Goal: Check status: Check status

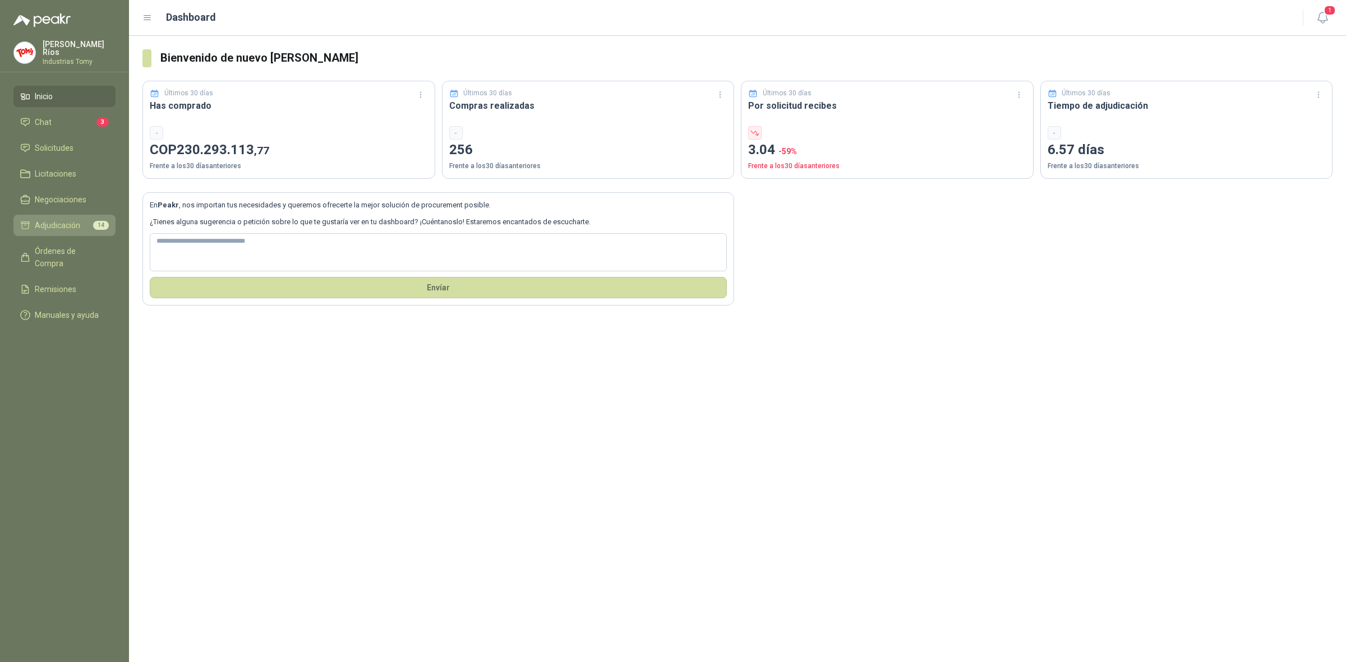
click at [81, 220] on li "Adjudicación 14" at bounding box center [64, 225] width 89 height 12
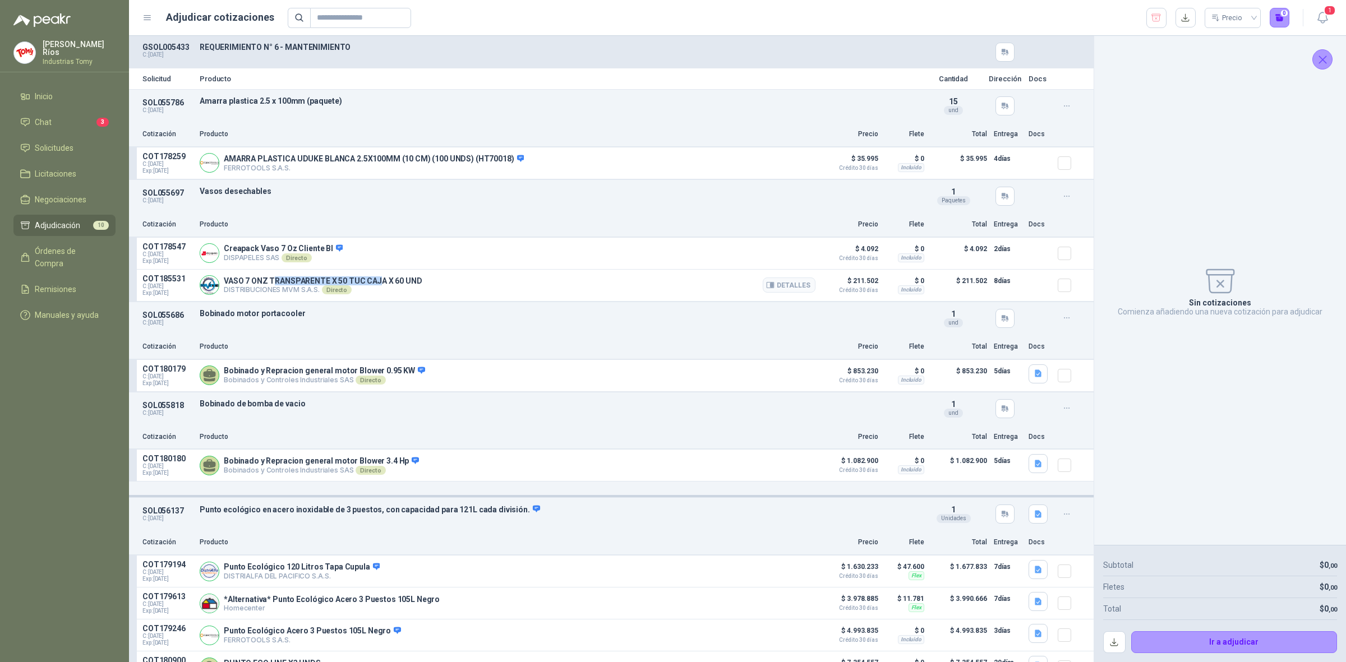
drag, startPoint x: 274, startPoint y: 282, endPoint x: 376, endPoint y: 276, distance: 102.8
click at [376, 276] on div "VASO 7 ONZ TRANSPARENTE X 50 TUC CAJA X 60 UND DISTRIBUCIONES MVM S.A.S. Direct…" at bounding box center [508, 285] width 616 height 22
click at [386, 279] on p "VASO 7 ONZ TRANSPARENTE X 50 TUC CAJA X 60 UND" at bounding box center [323, 280] width 198 height 9
click at [88, 246] on span "Órdenes de Compra" at bounding box center [70, 257] width 70 height 25
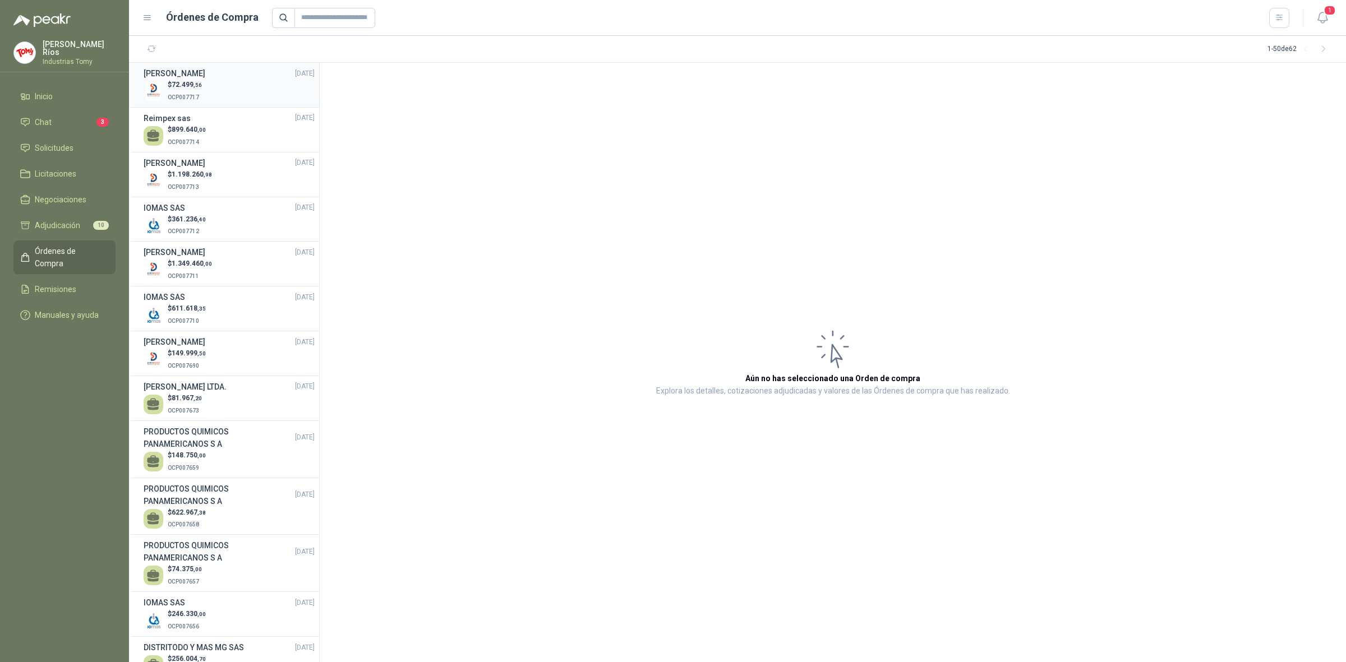
click at [206, 89] on div "$ 72.499 ,56 OCP007717" at bounding box center [229, 91] width 171 height 23
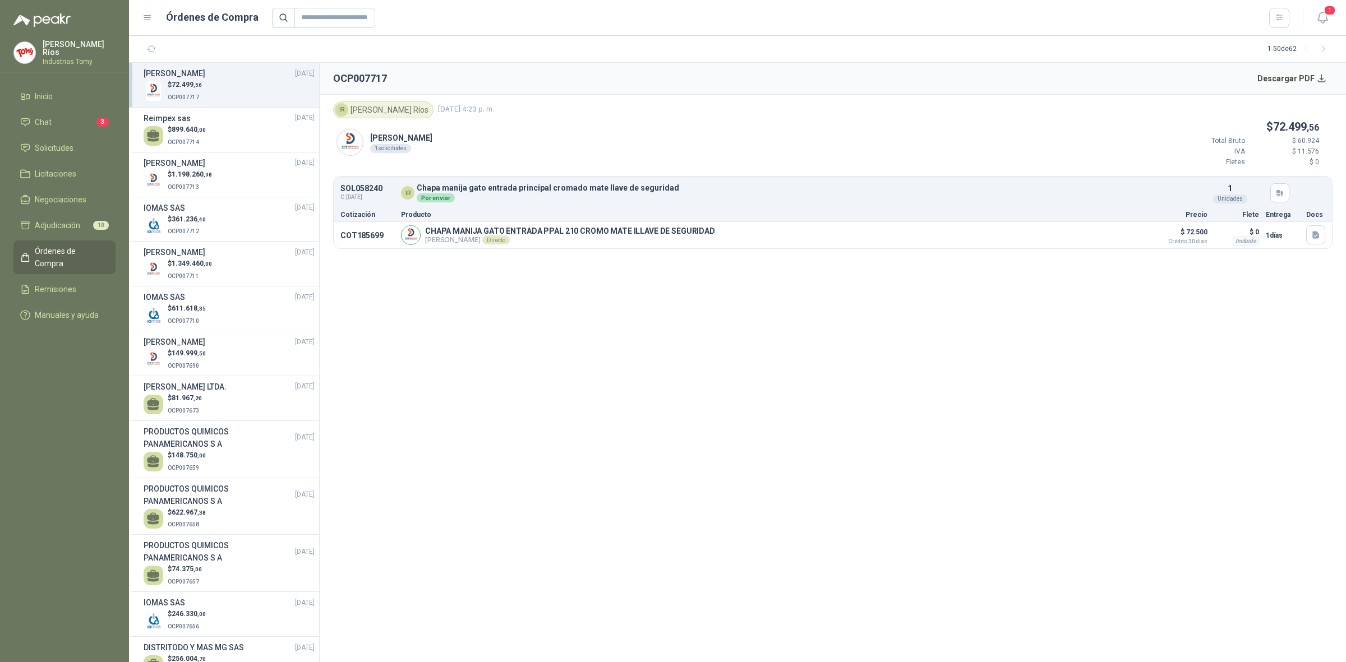
click at [678, 360] on section "OCP007717 Descargar PDF IR [PERSON_NAME] [DATE] 4:23 p. m. [PERSON_NAME] 1 soli…" at bounding box center [833, 362] width 1026 height 599
click at [193, 127] on span "899.640 ,00" at bounding box center [189, 130] width 34 height 8
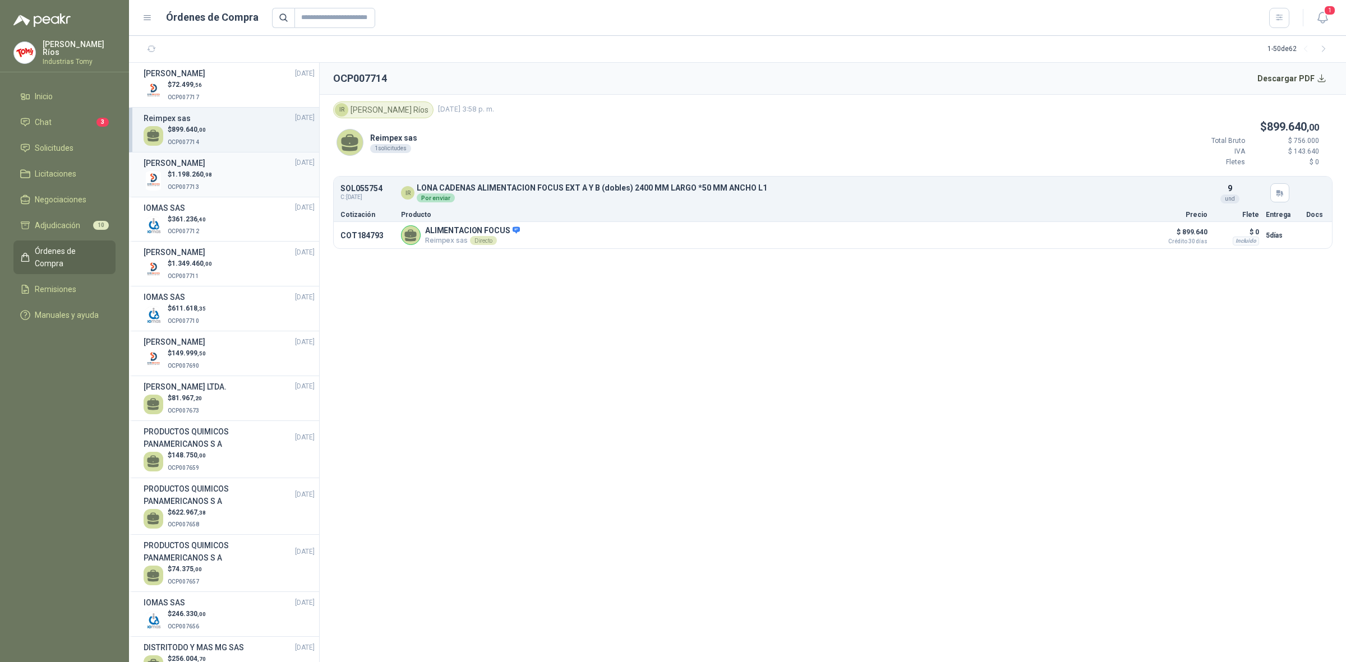
click at [204, 169] on p "$ 1.198.260 ,98" at bounding box center [190, 174] width 44 height 11
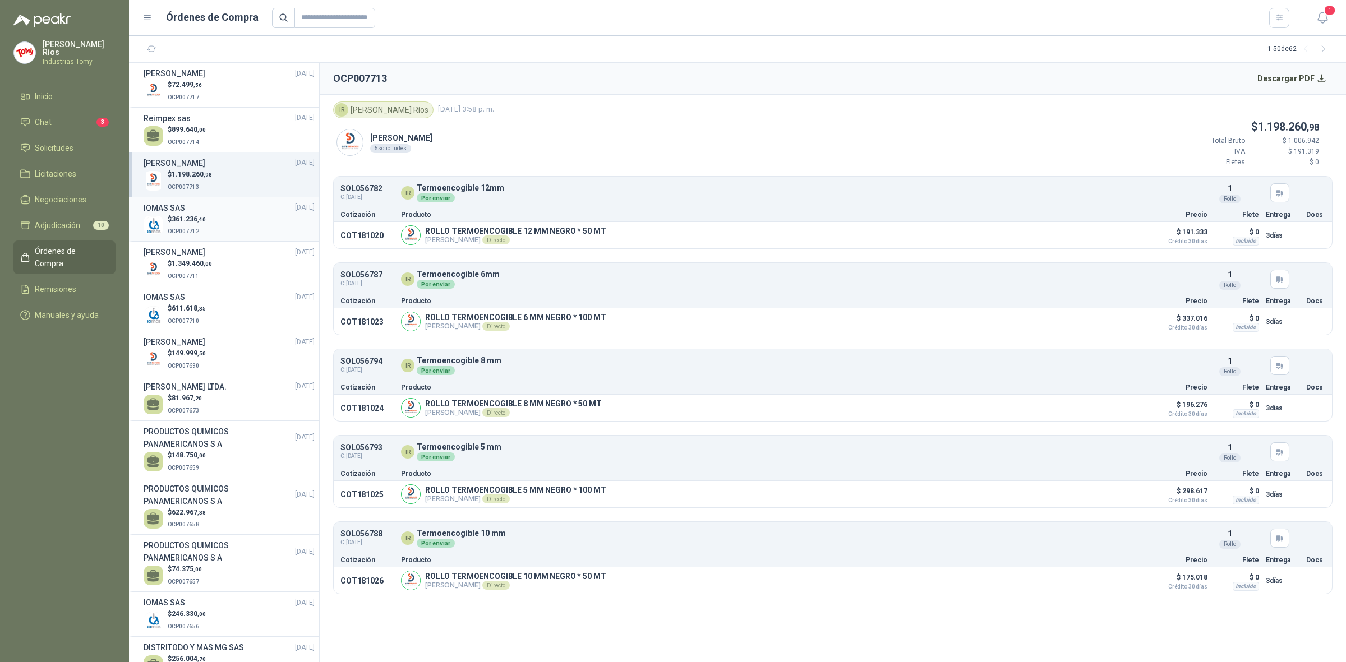
click at [191, 219] on span "361.236 ,40" at bounding box center [189, 219] width 34 height 8
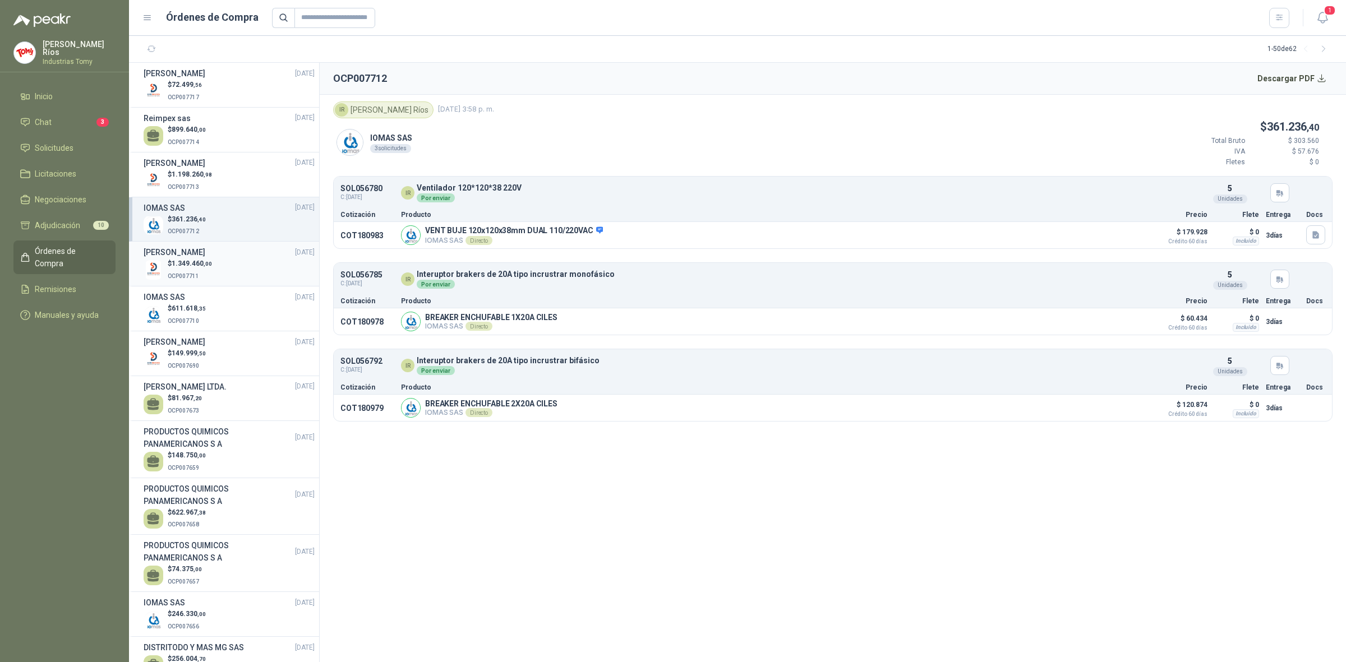
click at [220, 266] on div "$ 1.349.460 ,00 OCP007711" at bounding box center [229, 269] width 171 height 23
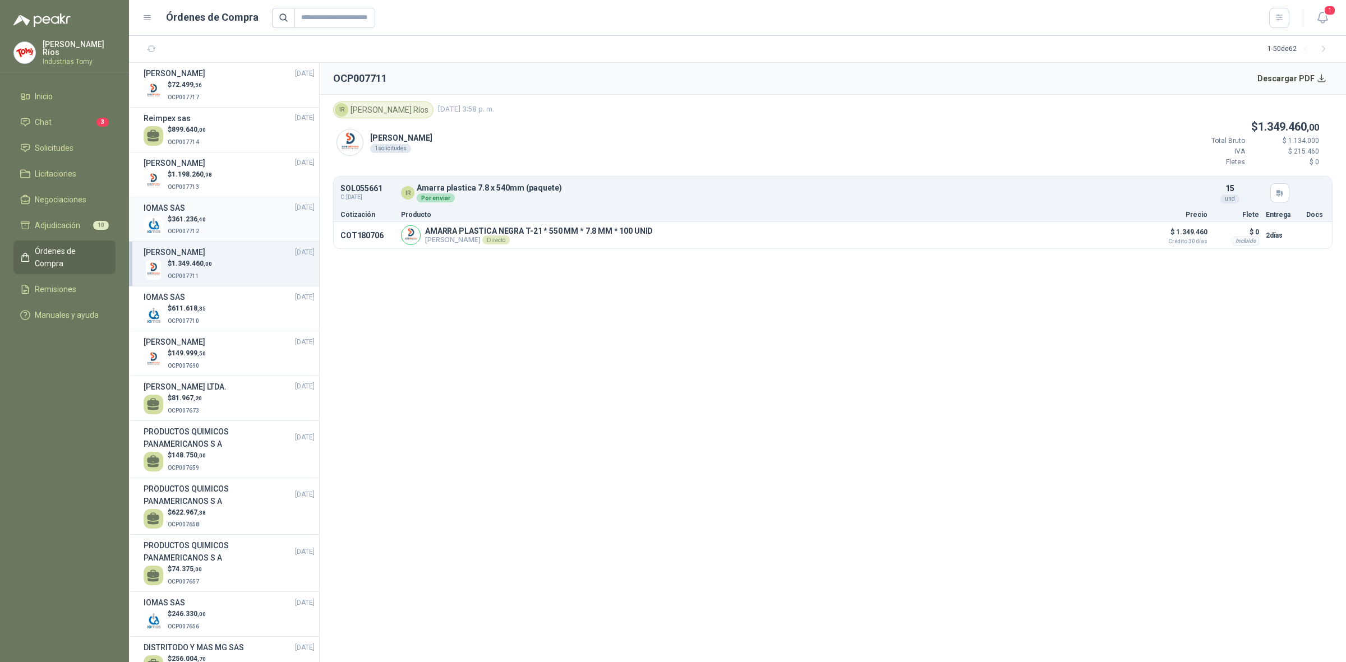
click at [216, 228] on div "$ 361.236 ,40 OCP007712" at bounding box center [229, 225] width 171 height 23
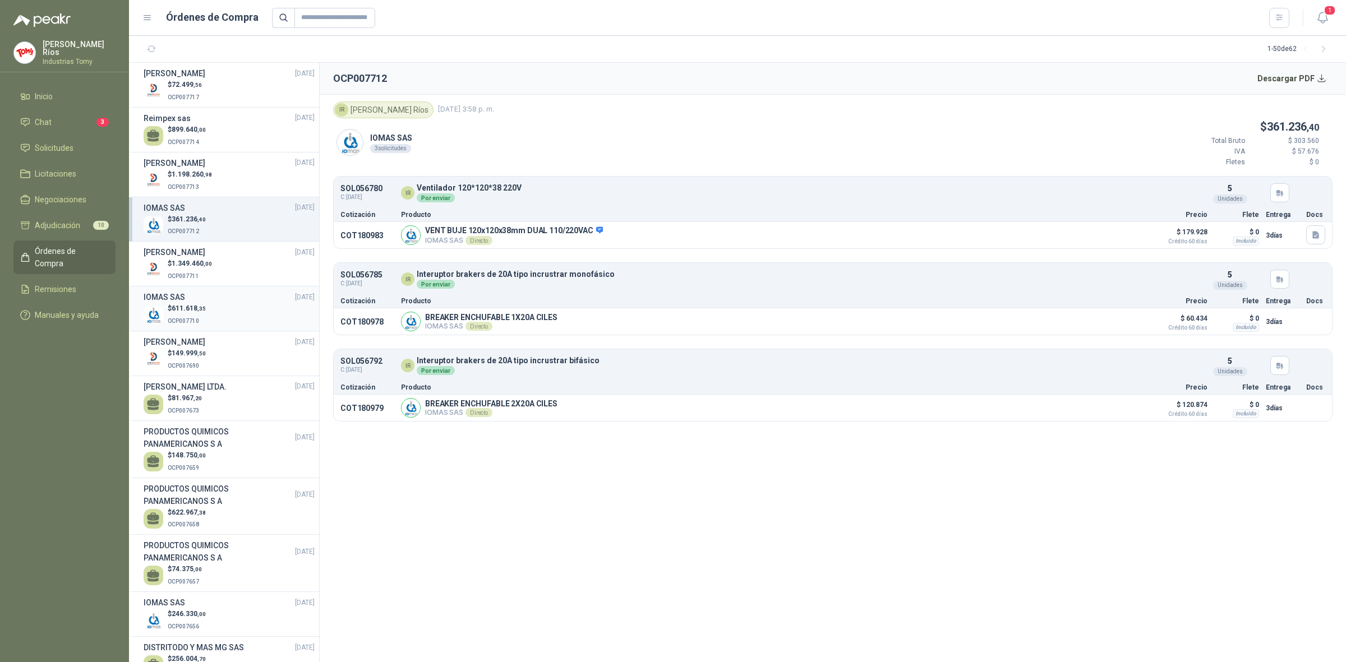
click at [205, 308] on div "$ 611.618 ,35 OCP007710" at bounding box center [229, 314] width 171 height 23
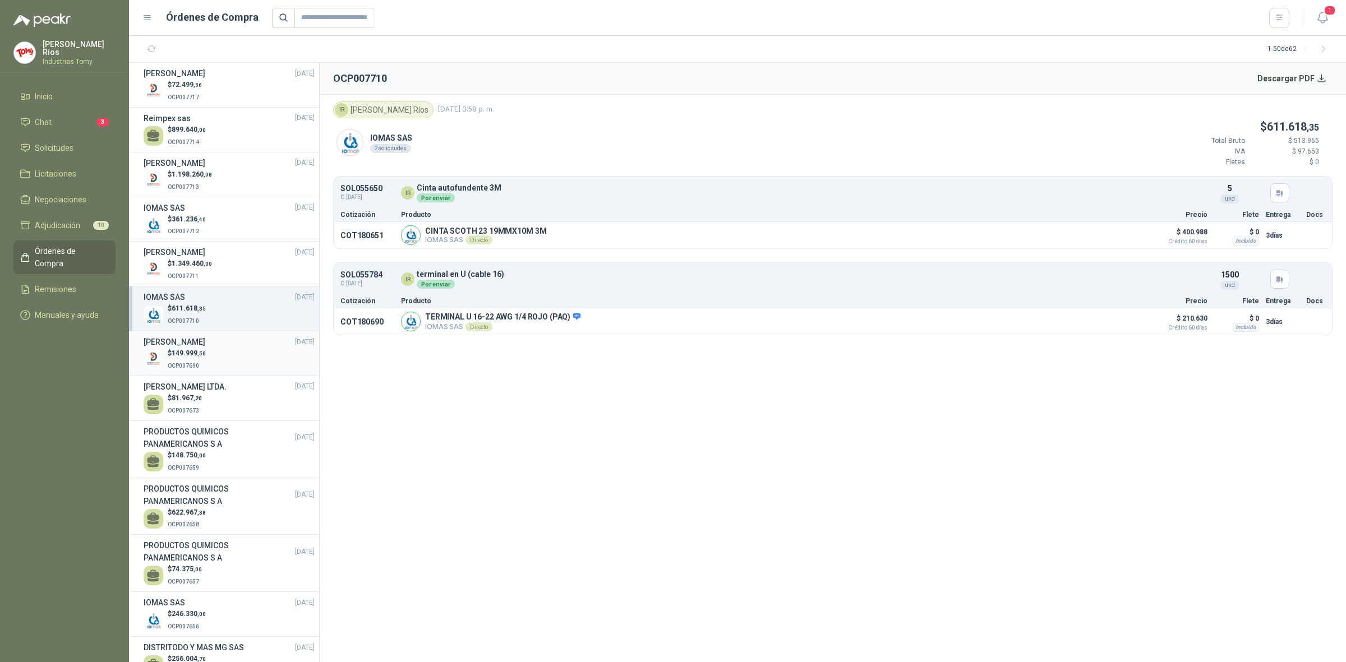
click at [228, 374] on li "[PERSON_NAME] [DATE] $ 149.999 ,50 OCP007690" at bounding box center [224, 353] width 190 height 45
click at [230, 372] on li "[PERSON_NAME] [DATE] $ 149.999 ,50 OCP007690" at bounding box center [224, 353] width 190 height 45
click at [234, 362] on div "$ 149.999 ,50 OCP007690" at bounding box center [229, 359] width 171 height 23
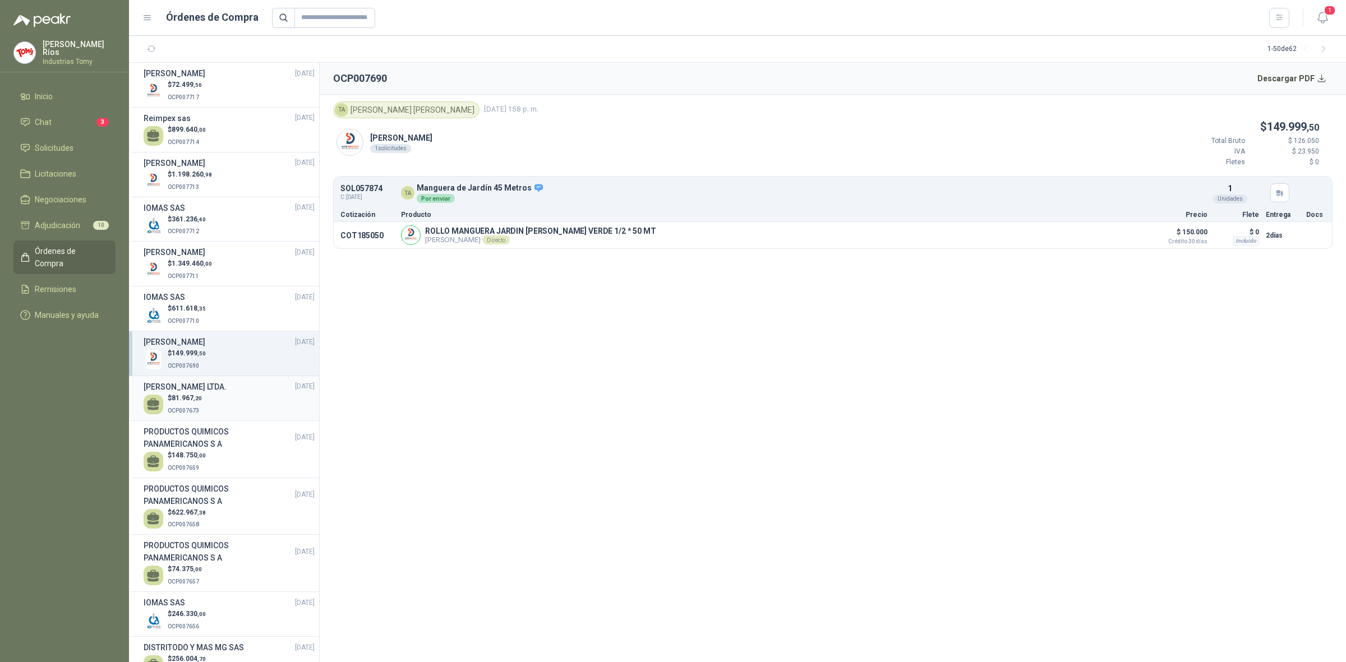
click at [218, 394] on div "$ 81.967 ,20 OCP007673" at bounding box center [229, 404] width 171 height 23
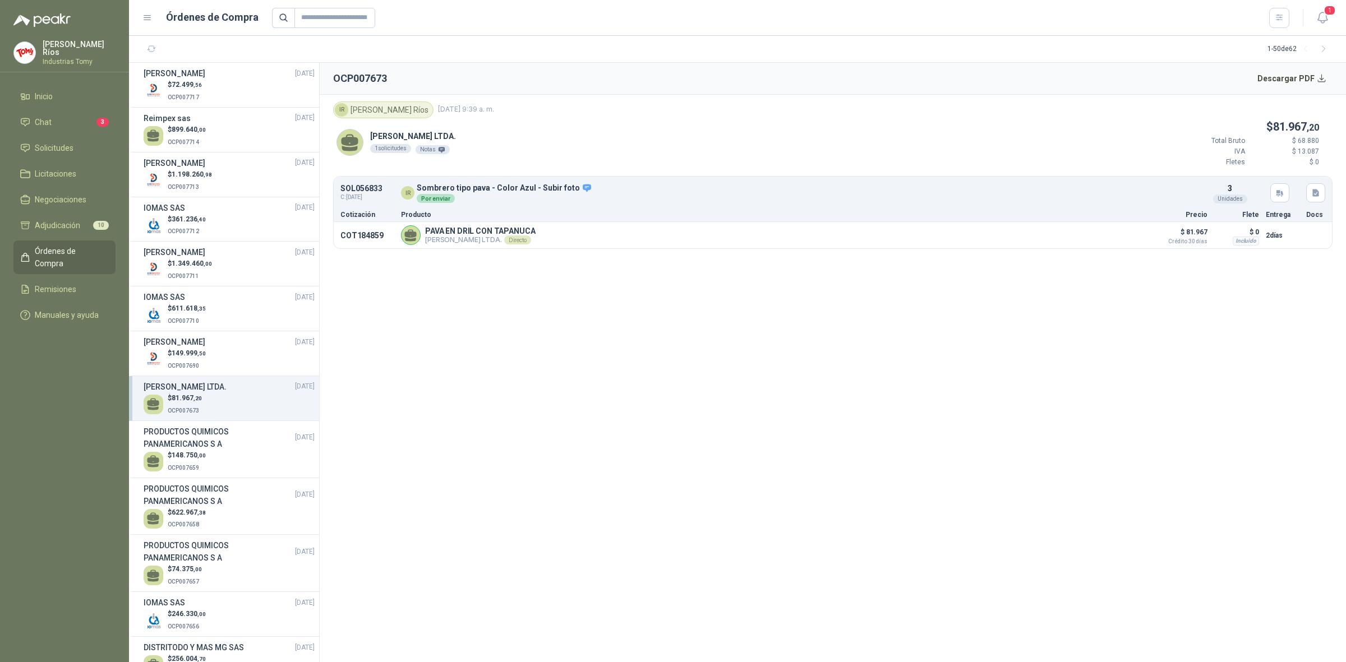
click at [554, 131] on div "[PERSON_NAME] LTDA. 1 solicitudes Notas $ 81.967 ,20 Total Bruto $ 68.880 IVA $…" at bounding box center [832, 147] width 999 height 58
click at [524, 136] on div "[PERSON_NAME] LTDA. 1 solicitudes Notas $ 81.967 ,20 Total Bruto $ 68.880 IVA $…" at bounding box center [832, 147] width 999 height 58
click at [360, 188] on p "SOL056833" at bounding box center [361, 188] width 42 height 8
click at [354, 233] on p "COT184859" at bounding box center [367, 235] width 54 height 9
click at [449, 172] on div "[PERSON_NAME] LTDA. 1 solicitudes Notas $ 81.967 ,20 Total Bruto $ 68.880 IVA $…" at bounding box center [832, 147] width 999 height 58
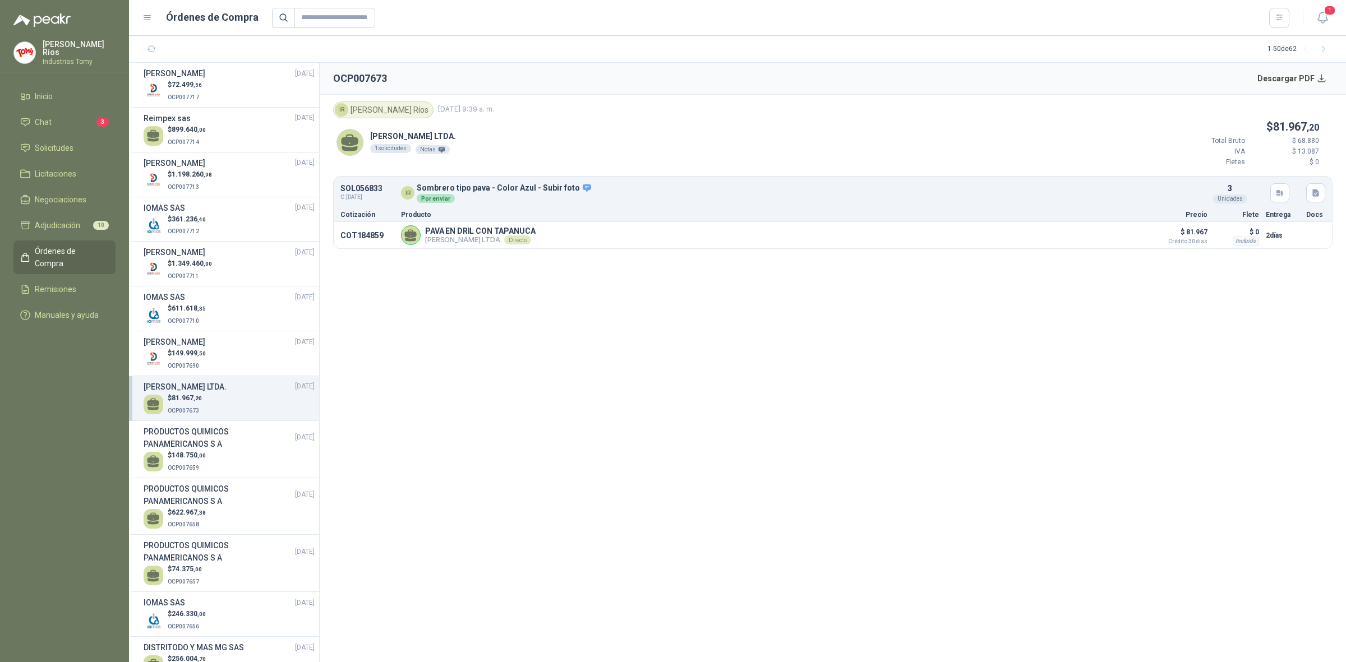
click at [724, 159] on div "[PERSON_NAME] LTDA. 1 solicitudes Notas $ 81.967 ,20 Total Bruto $ 68.880 IVA $…" at bounding box center [832, 147] width 999 height 58
drag, startPoint x: 1252, startPoint y: 243, endPoint x: 1245, endPoint y: 243, distance: 6.7
click at [1246, 243] on div "Incluido" at bounding box center [1245, 241] width 26 height 9
click at [1127, 230] on button "Detalles" at bounding box center [1118, 235] width 53 height 15
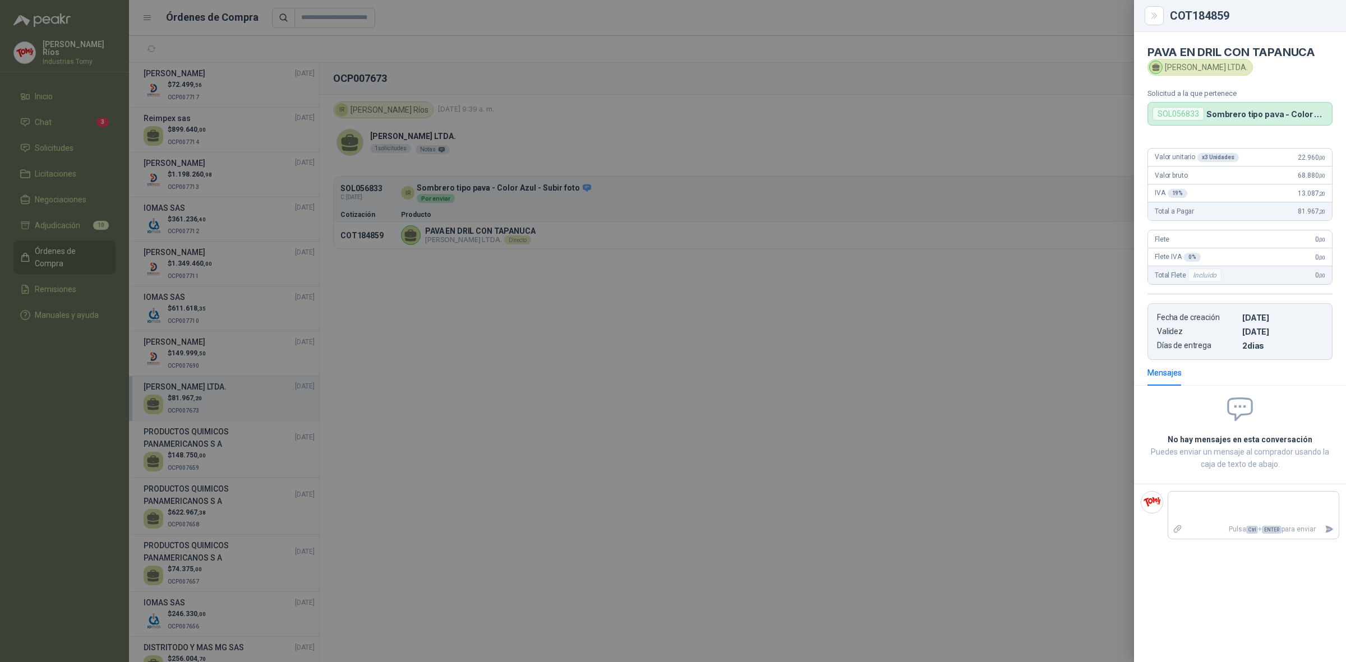
click at [850, 121] on div at bounding box center [673, 331] width 1346 height 662
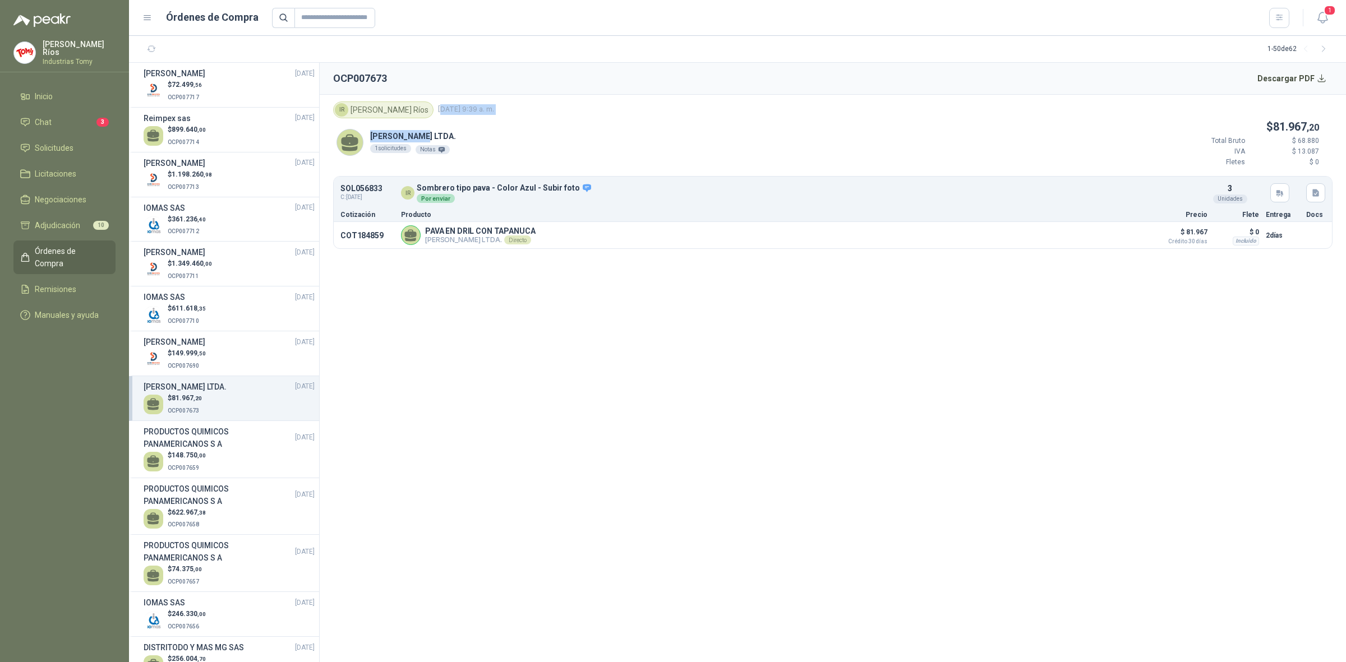
drag, startPoint x: 402, startPoint y: 115, endPoint x: 502, endPoint y: 119, distance: 99.9
click at [502, 119] on article "IR [PERSON_NAME] [DATE] 9:39 a. [PERSON_NAME] LTDA. 1 solicitudes Notas $ 81.96…" at bounding box center [833, 175] width 1026 height 161
click at [502, 119] on div "[PERSON_NAME] LTDA. 1 solicitudes Notas $ 81.967 ,20 Total Bruto $ 68.880 IVA $…" at bounding box center [832, 147] width 999 height 58
drag, startPoint x: 387, startPoint y: 144, endPoint x: 385, endPoint y: 152, distance: 8.0
click at [387, 150] on div "1 solicitudes" at bounding box center [390, 148] width 41 height 9
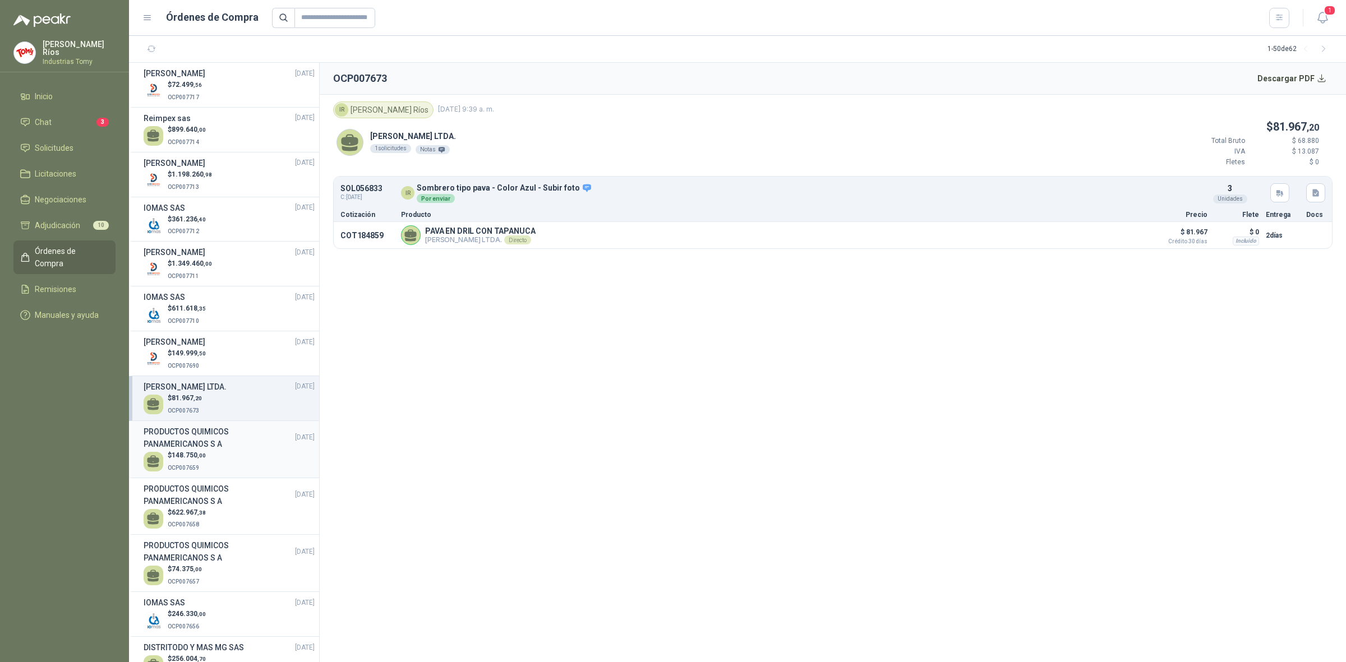
click at [235, 450] on h3 "PRODUCTOS QUIMICOS PANAMERICANOS S A" at bounding box center [219, 438] width 151 height 25
click at [255, 516] on div "$ 622.967 ,38 OCP007658" at bounding box center [229, 518] width 171 height 23
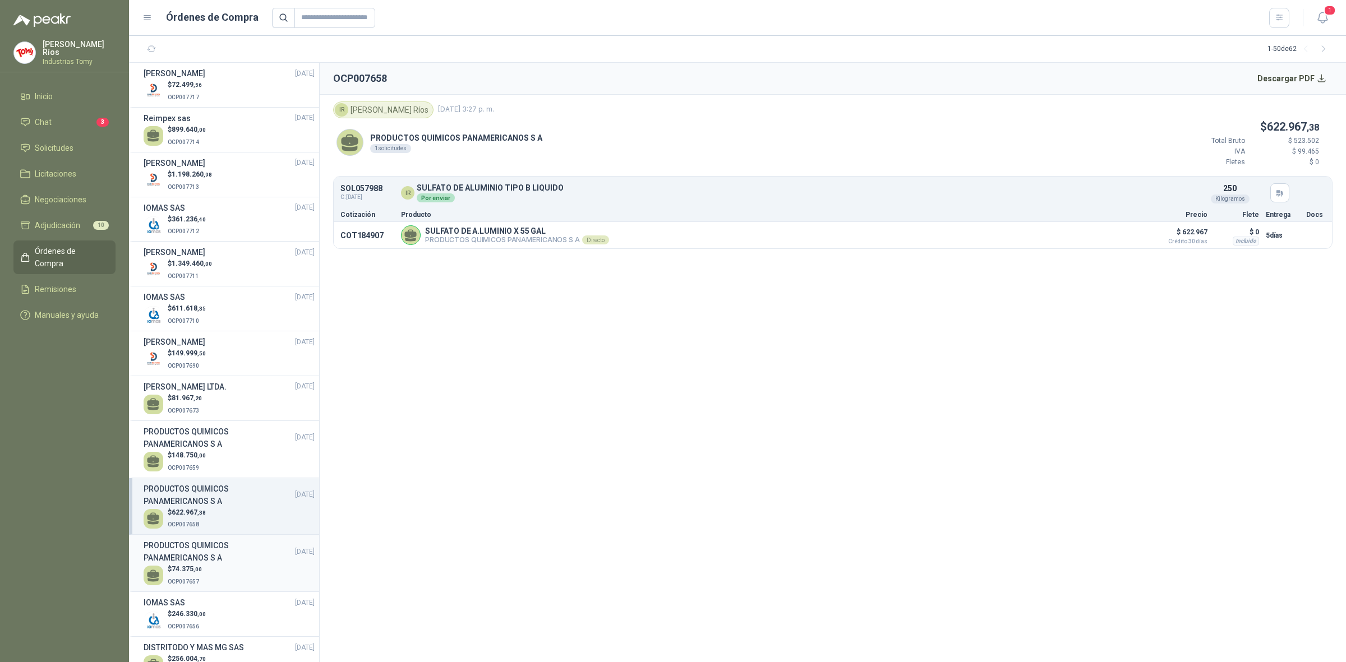
click at [225, 561] on h3 "PRODUCTOS QUIMICOS PANAMERICANOS S A" at bounding box center [219, 551] width 151 height 25
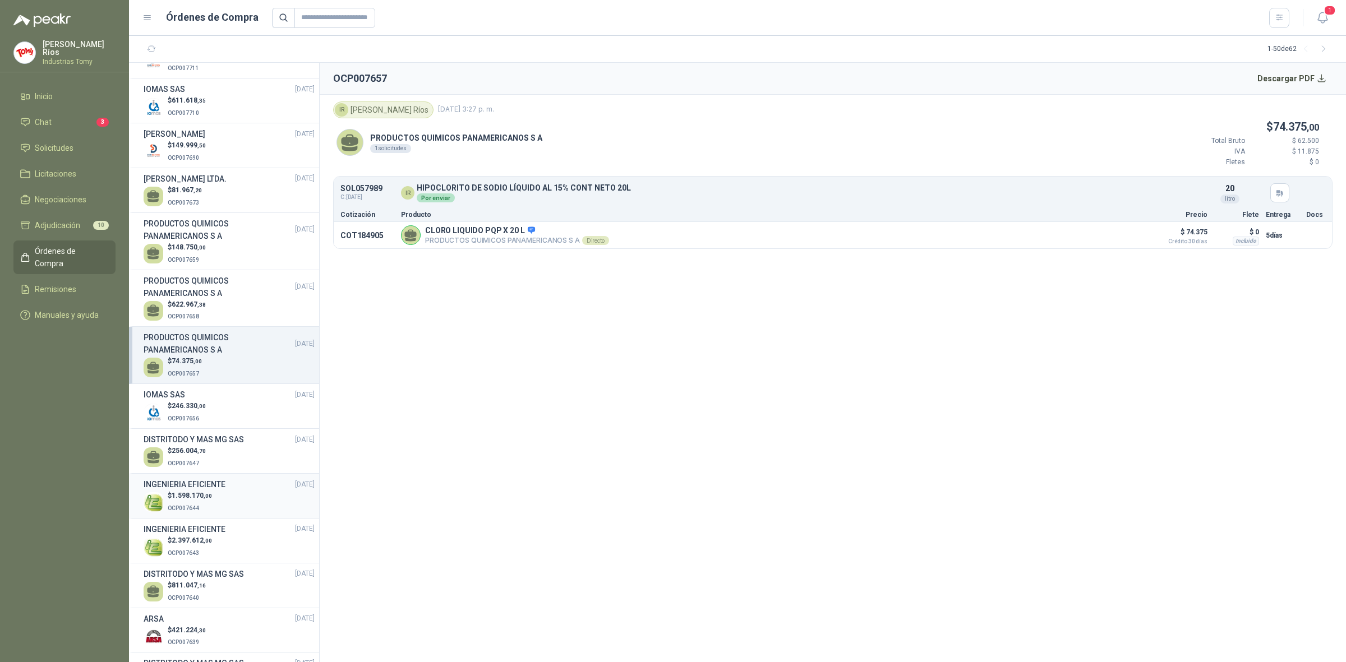
scroll to position [210, 0]
click at [214, 397] on div "IOMAS SAS [DATE]" at bounding box center [229, 392] width 171 height 12
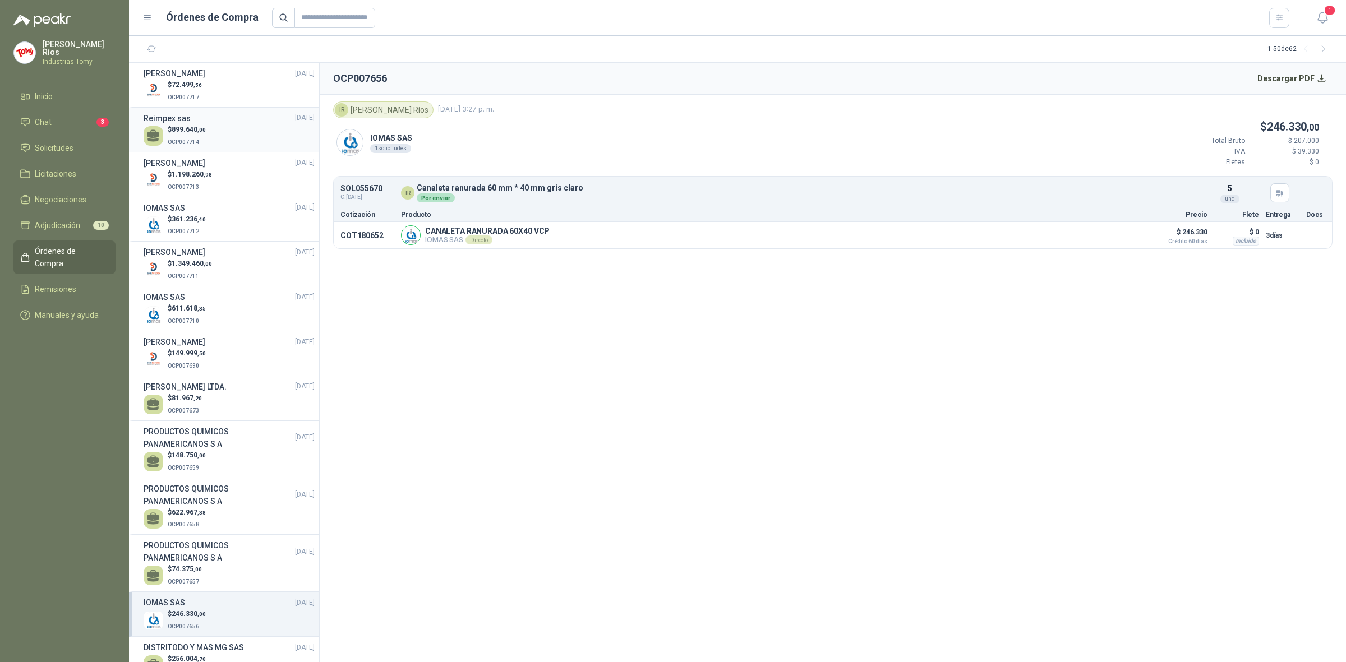
click at [214, 127] on div "$ 899.640 ,00 OCP007714" at bounding box center [229, 135] width 171 height 23
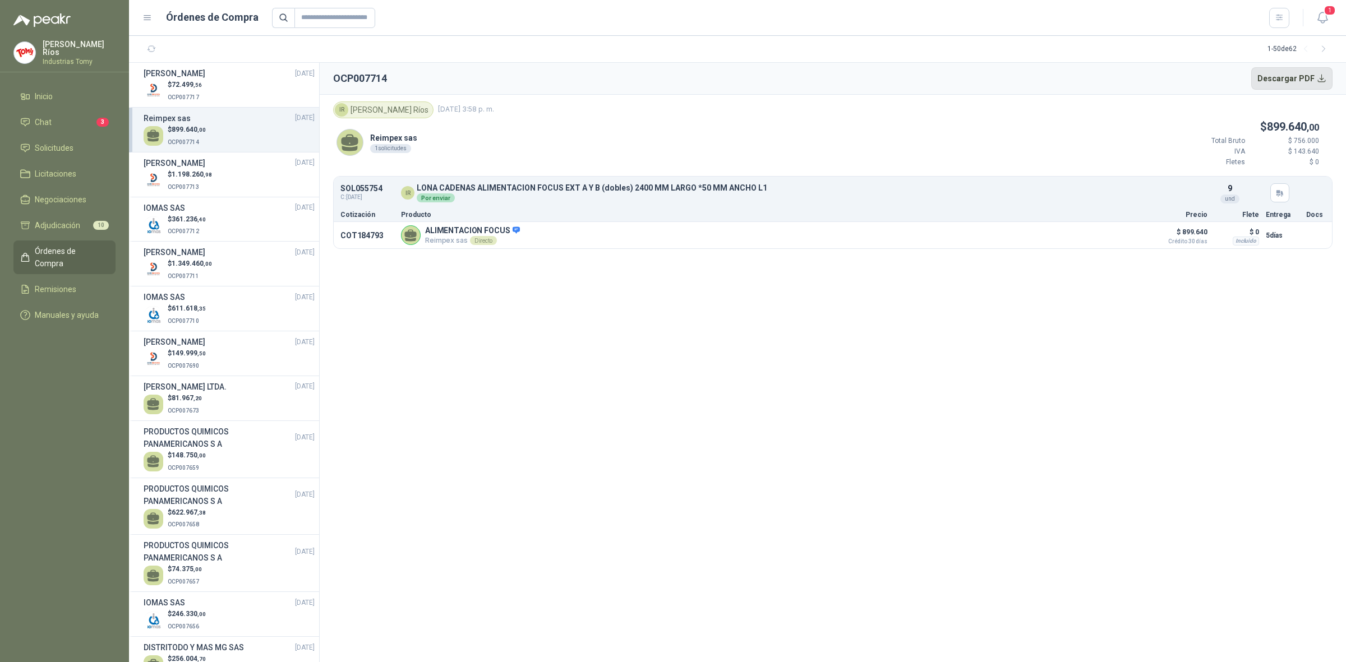
click at [1327, 81] on button "Descargar PDF" at bounding box center [1292, 78] width 82 height 22
click at [71, 147] on span "Solicitudes" at bounding box center [54, 148] width 39 height 12
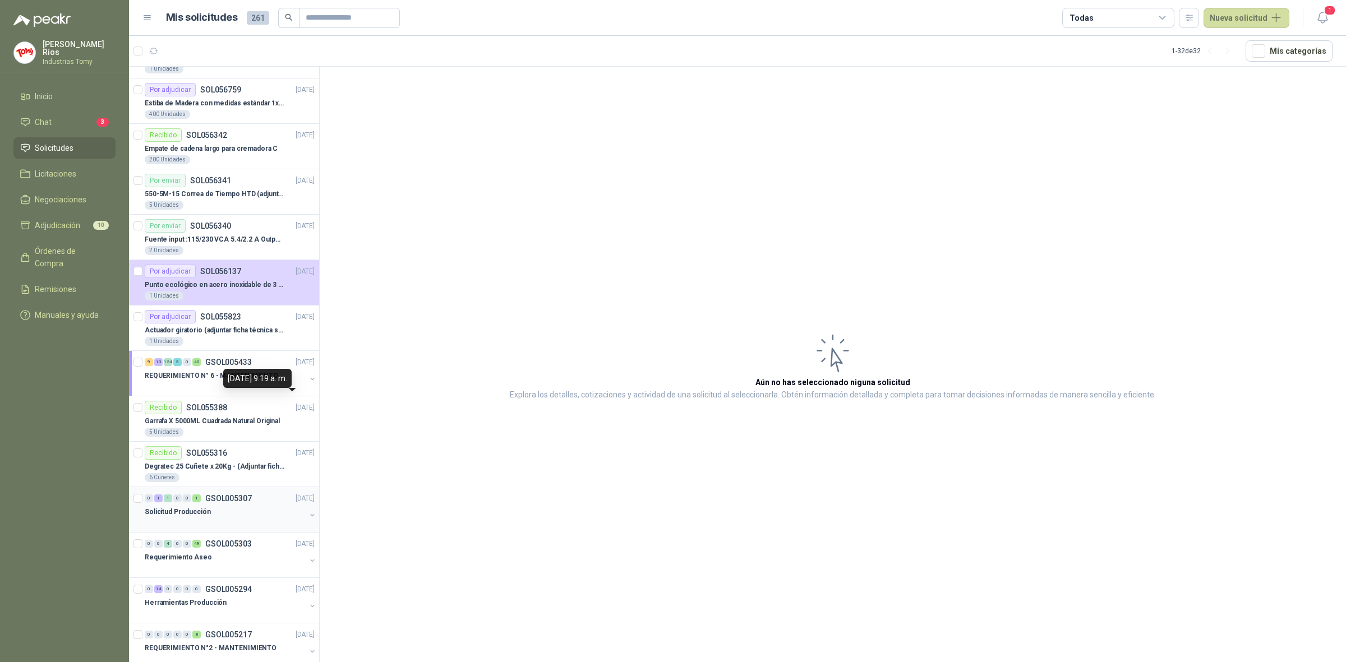
scroll to position [873, 0]
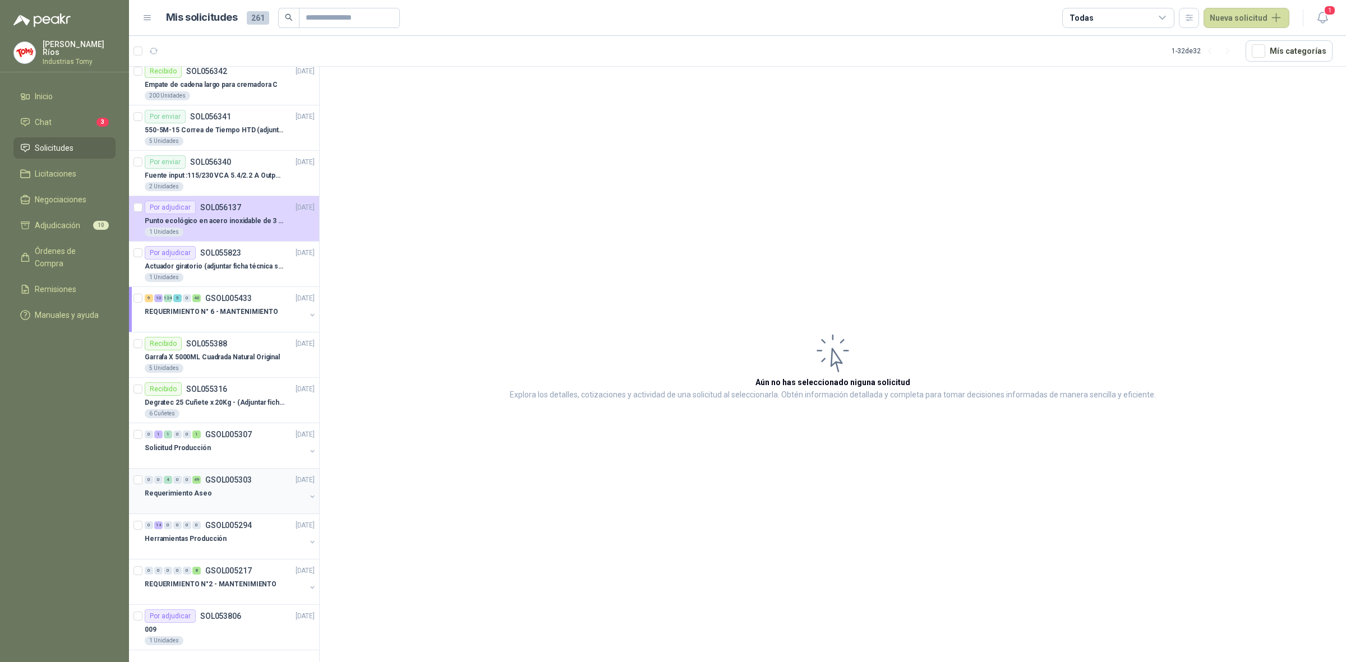
click at [237, 488] on div "Requerimiento Aseo" at bounding box center [225, 493] width 161 height 13
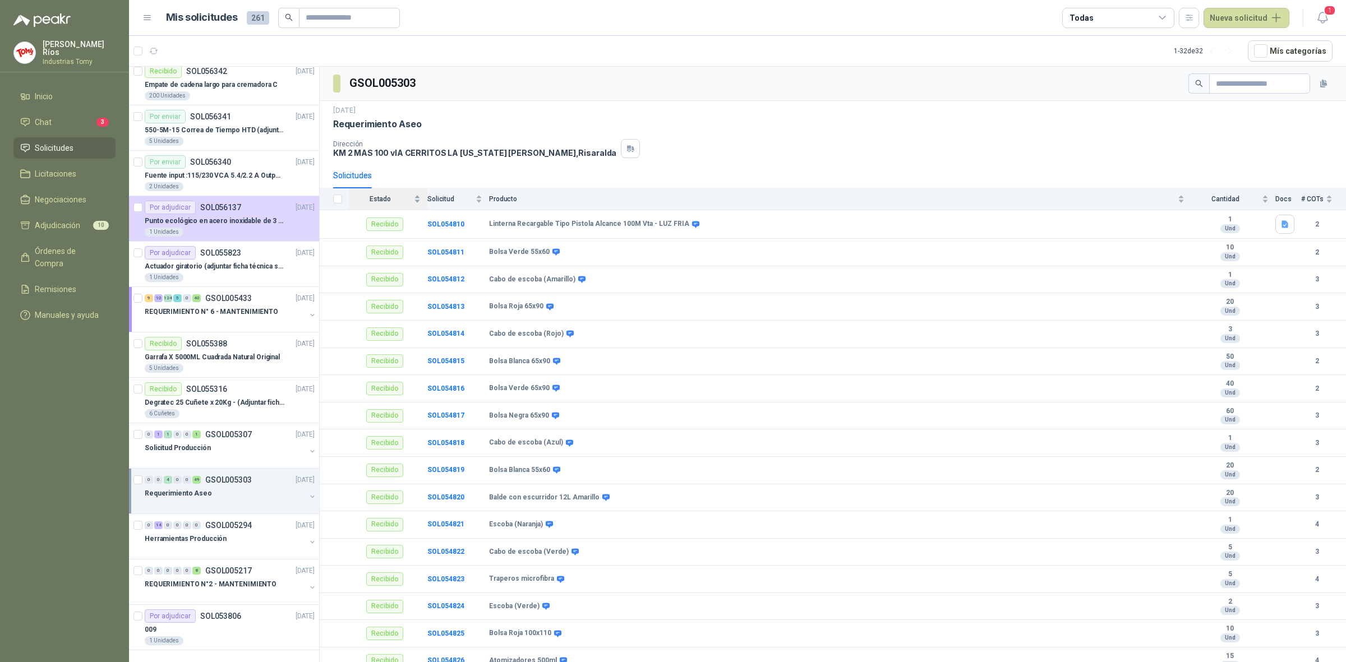
click at [417, 196] on div "Estado" at bounding box center [385, 198] width 72 height 11
drag, startPoint x: 498, startPoint y: 223, endPoint x: 513, endPoint y: 226, distance: 15.4
click at [513, 226] on b "Espiral (Verde)" at bounding box center [513, 223] width 48 height 9
drag, startPoint x: 509, startPoint y: 279, endPoint x: 533, endPoint y: 281, distance: 24.8
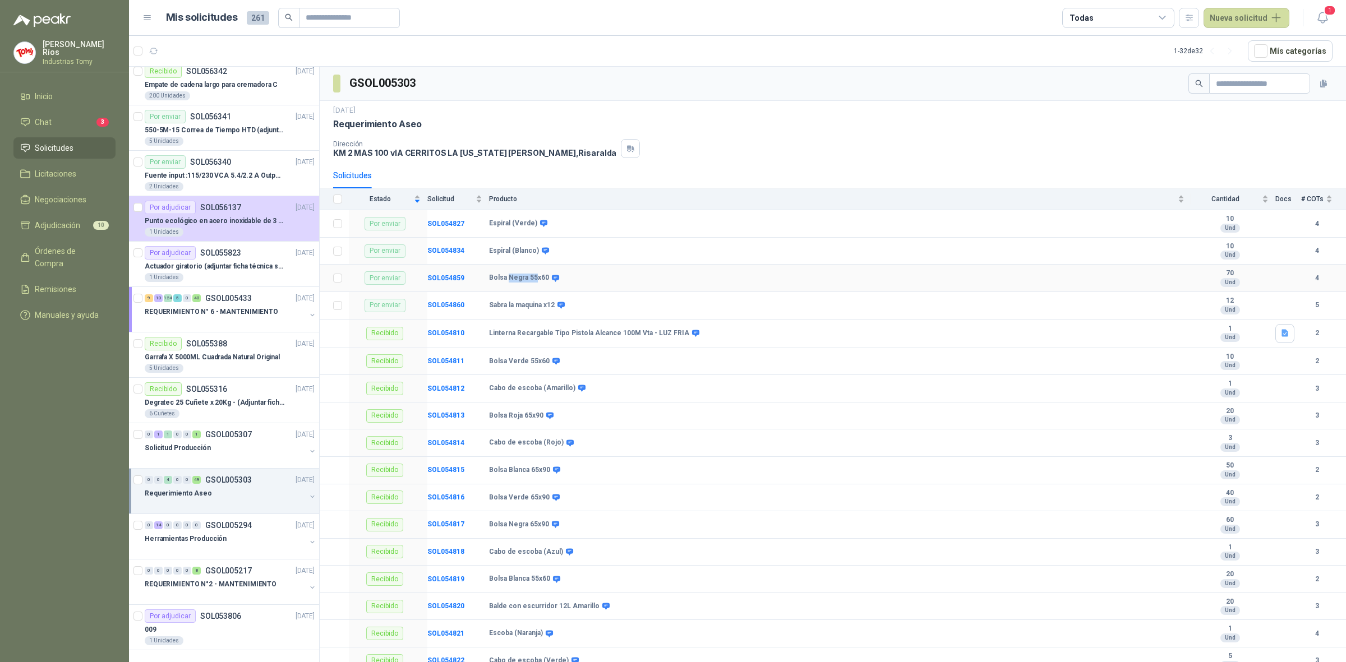
click at [533, 281] on b "Bolsa Negra 55x60" at bounding box center [519, 278] width 60 height 9
click at [534, 281] on b "Bolsa Negra 55x60" at bounding box center [519, 278] width 60 height 9
drag, startPoint x: 536, startPoint y: 279, endPoint x: 517, endPoint y: 276, distance: 19.4
click at [517, 275] on b "Bolsa Negra 55x60" at bounding box center [519, 278] width 60 height 9
drag, startPoint x: 537, startPoint y: 306, endPoint x: 508, endPoint y: 301, distance: 29.0
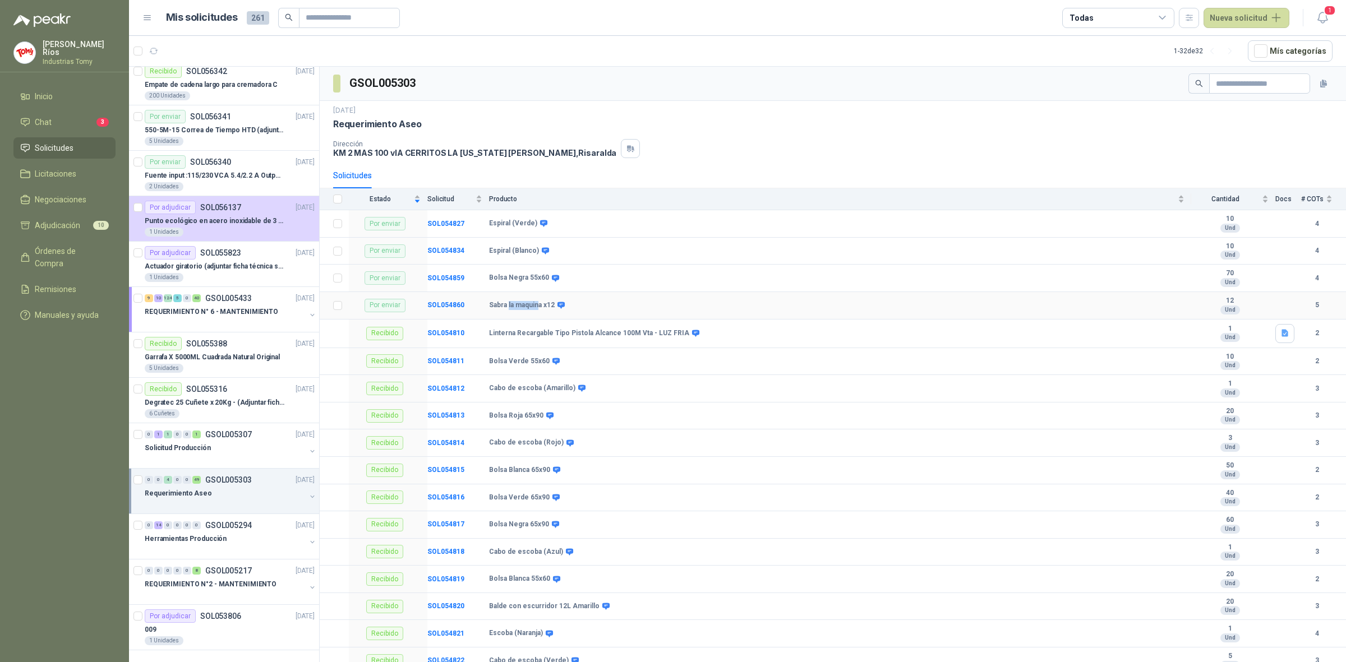
click at [508, 301] on td "Sabra la maquina x12" at bounding box center [840, 305] width 702 height 27
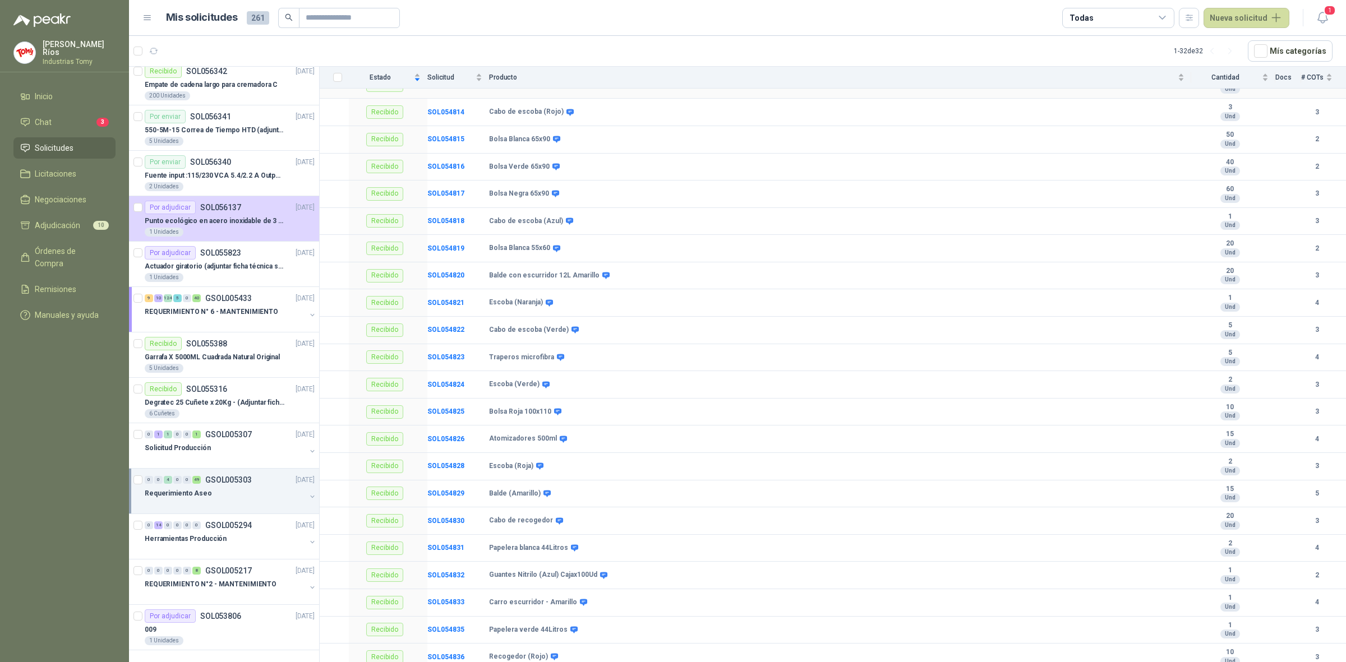
scroll to position [350, 0]
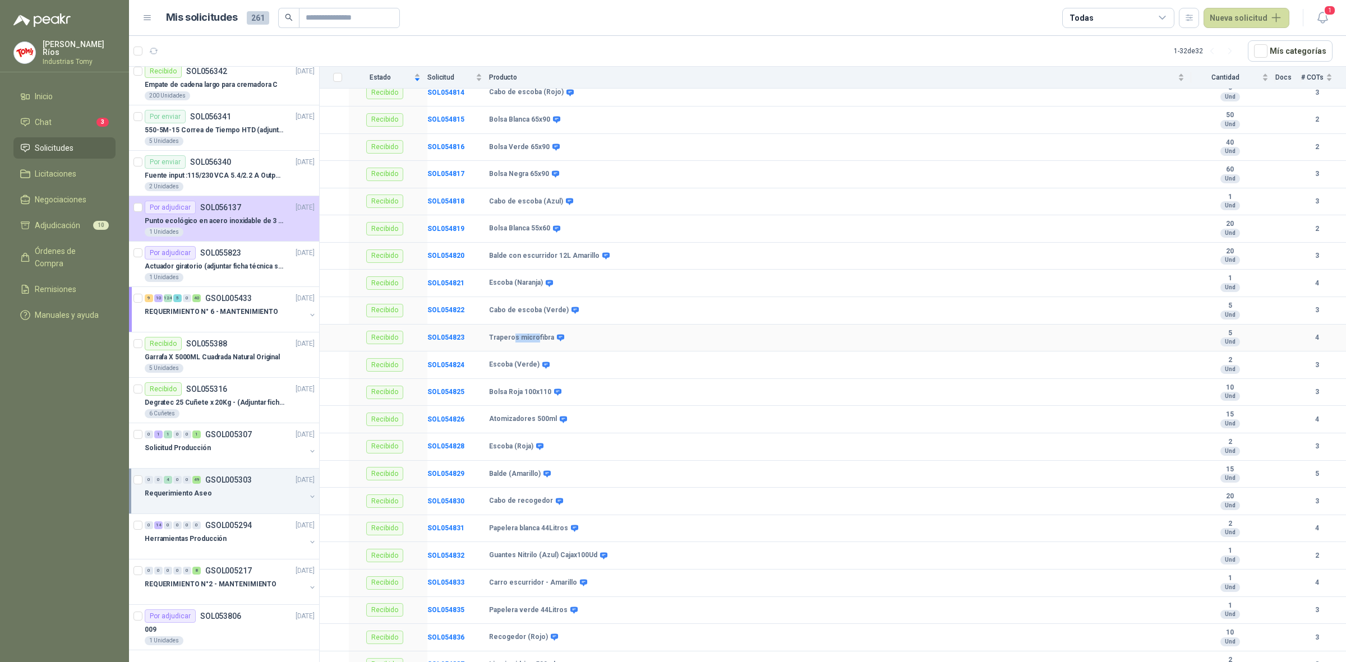
drag, startPoint x: 534, startPoint y: 340, endPoint x: 512, endPoint y: 337, distance: 22.7
click at [512, 337] on b "Traperos microfibra" at bounding box center [521, 338] width 65 height 9
click at [443, 339] on b "SOL054823" at bounding box center [445, 338] width 37 height 8
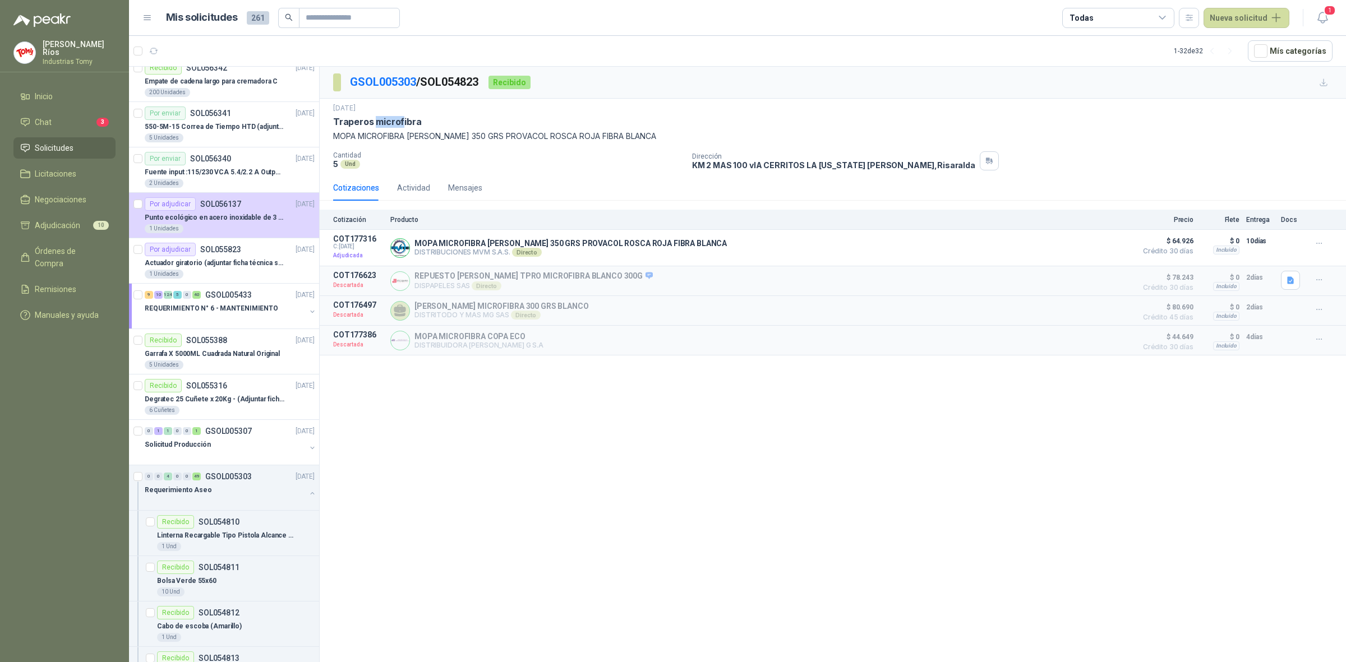
drag, startPoint x: 402, startPoint y: 121, endPoint x: 377, endPoint y: 122, distance: 25.3
click at [377, 122] on p "Traperos microfibra" at bounding box center [377, 122] width 89 height 12
click at [394, 80] on link "GSOL005303" at bounding box center [383, 81] width 66 height 13
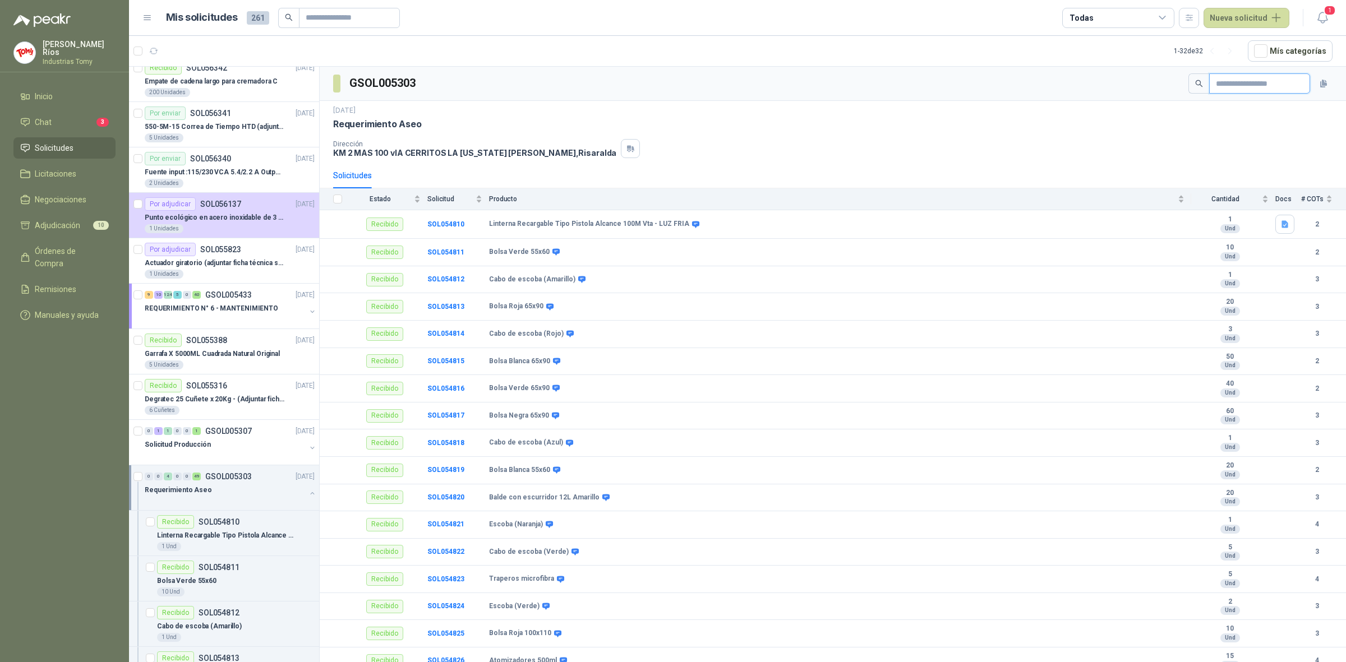
click at [1226, 79] on input "text" at bounding box center [1254, 83] width 78 height 19
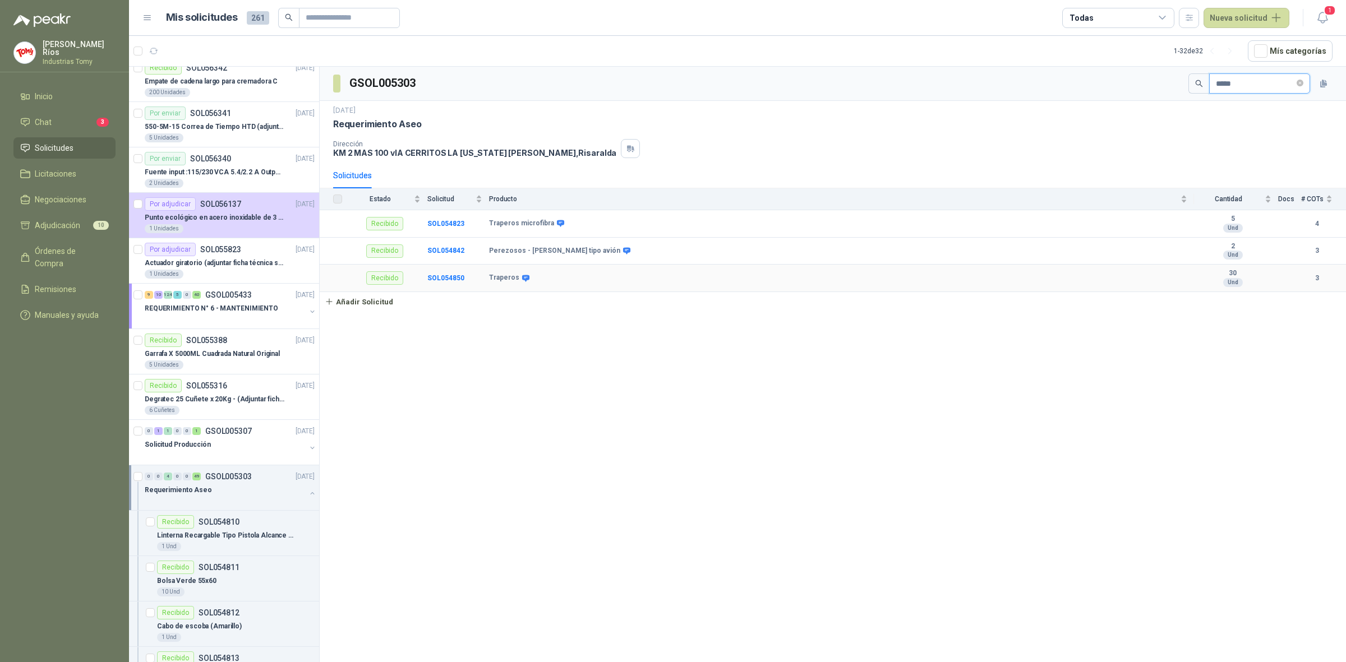
type input "*****"
click at [444, 275] on td "SOL054850" at bounding box center [458, 278] width 62 height 27
click at [443, 278] on b "SOL054850" at bounding box center [445, 278] width 37 height 8
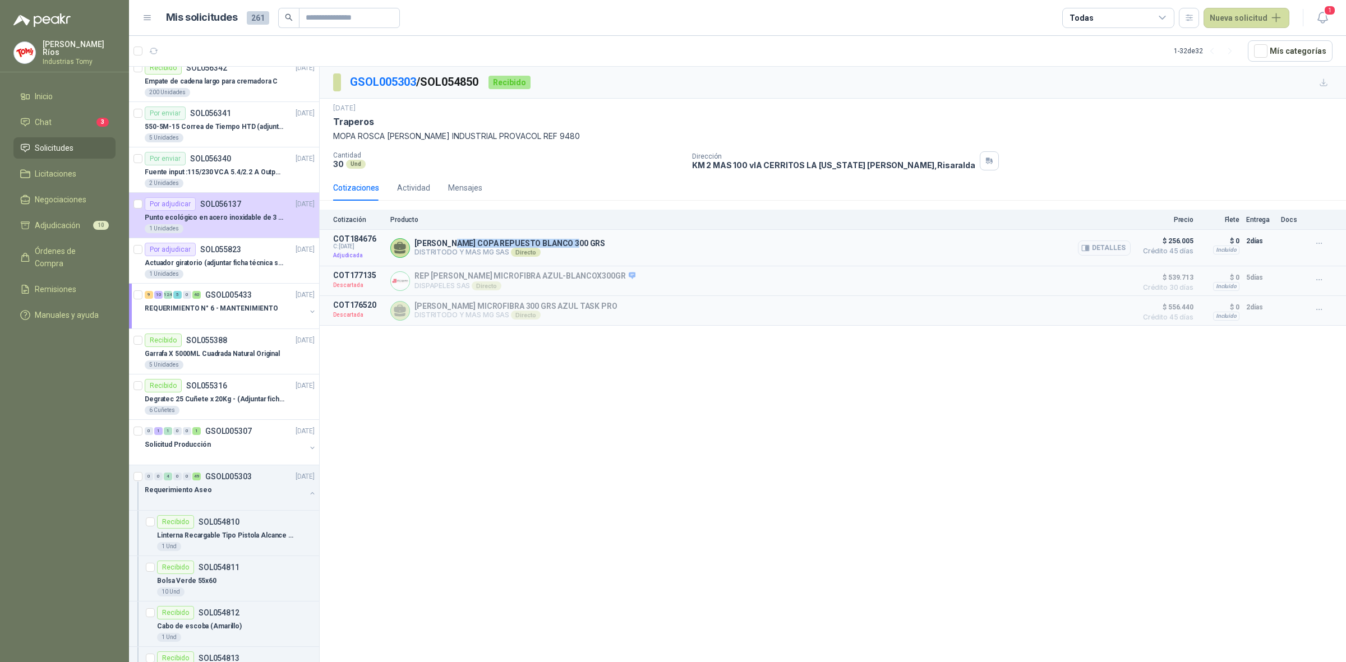
drag, startPoint x: 459, startPoint y: 245, endPoint x: 781, endPoint y: 239, distance: 322.4
click at [605, 237] on div "[PERSON_NAME] COPA REPUESTO BLANCO 300 GRS DISTRITODO Y MAS MG SAS Directo Deta…" at bounding box center [760, 247] width 740 height 27
click at [1121, 245] on button "Detalles" at bounding box center [1104, 248] width 53 height 15
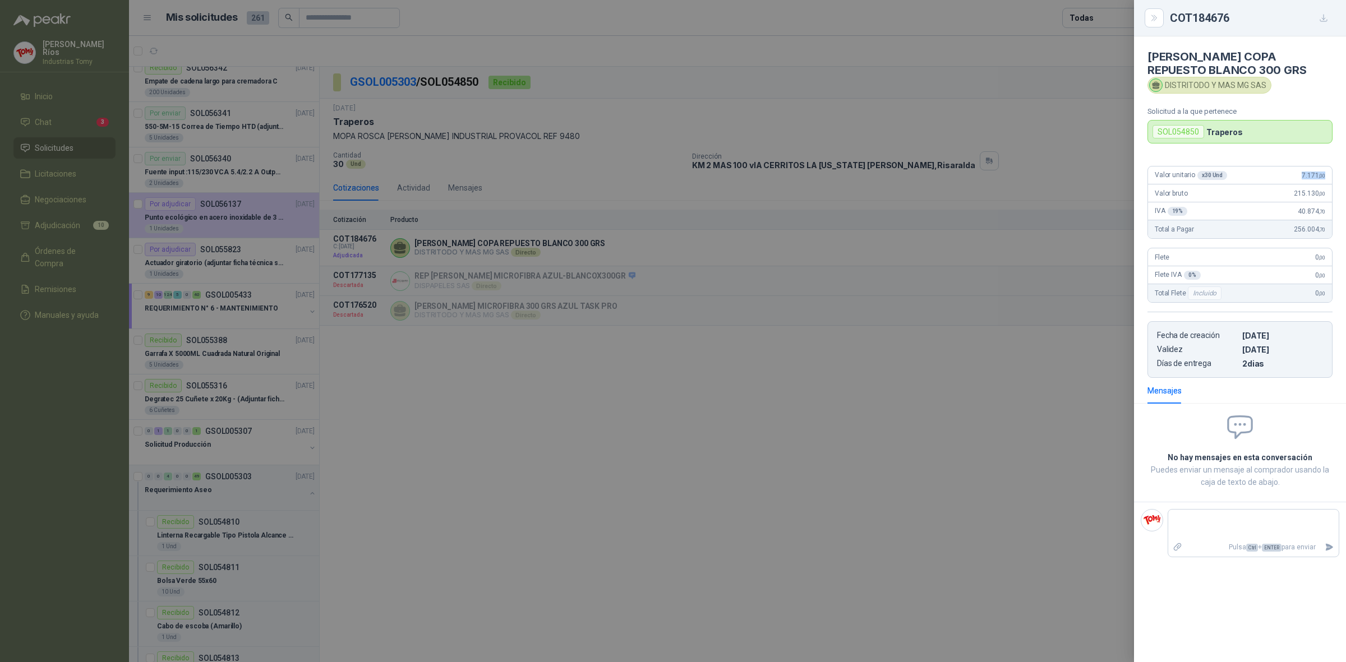
drag, startPoint x: 1326, startPoint y: 172, endPoint x: 1293, endPoint y: 166, distance: 34.2
click at [1293, 166] on div "Valor unitario x 30 Und 7.171 ,00 Valor bruto 215.130 ,00 IVA 19 % 40.874 ,70 …" at bounding box center [1240, 267] width 212 height 221
click at [76, 355] on div at bounding box center [673, 331] width 1346 height 662
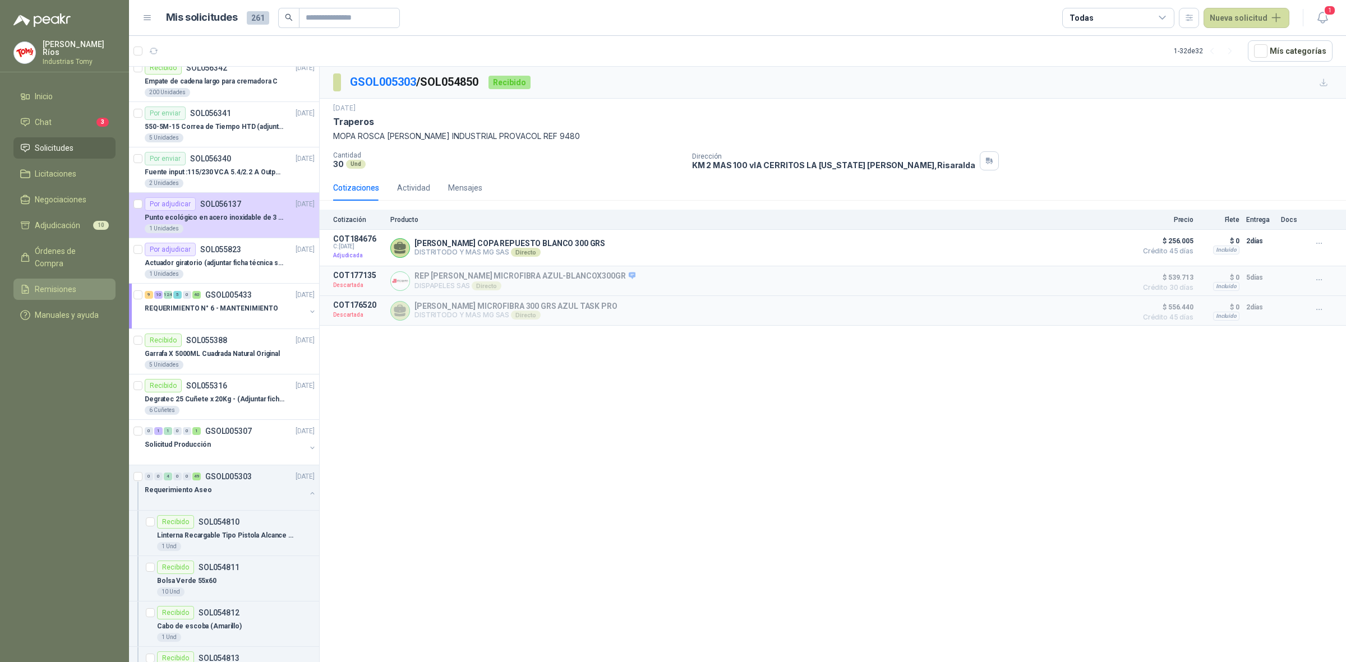
click at [55, 283] on span "Remisiones" at bounding box center [55, 289] width 41 height 12
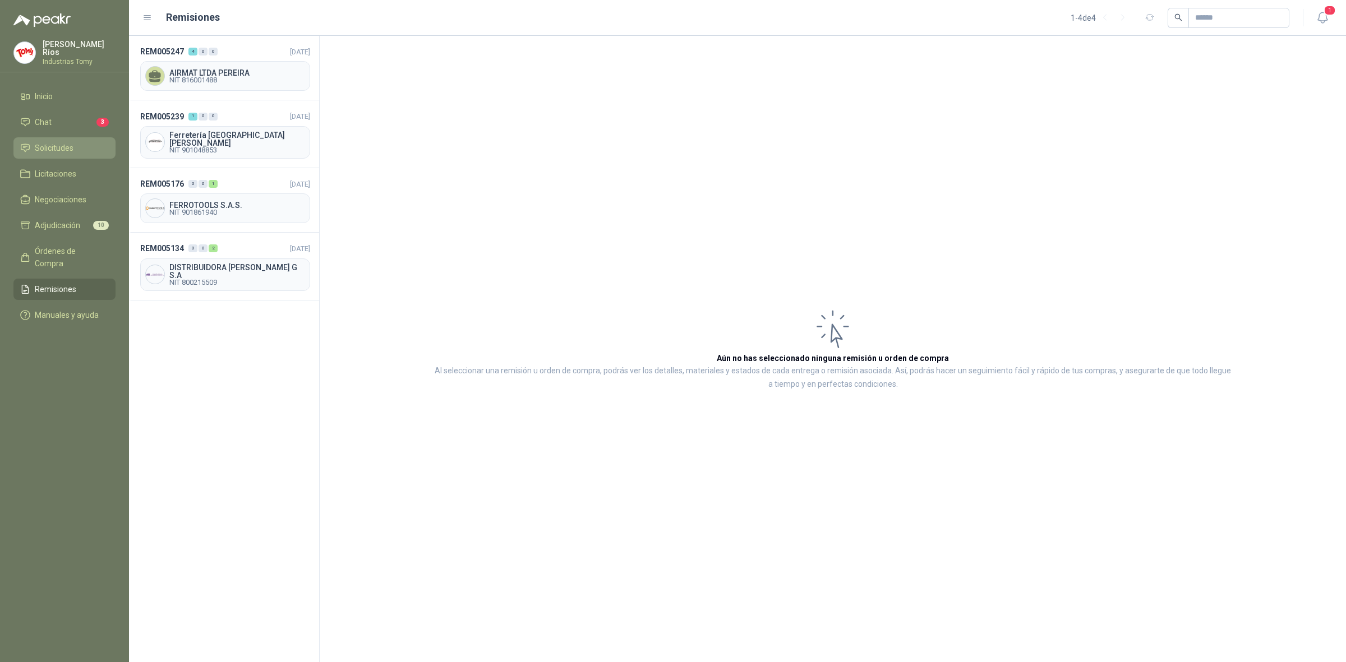
click at [91, 145] on li "Solicitudes" at bounding box center [64, 148] width 89 height 12
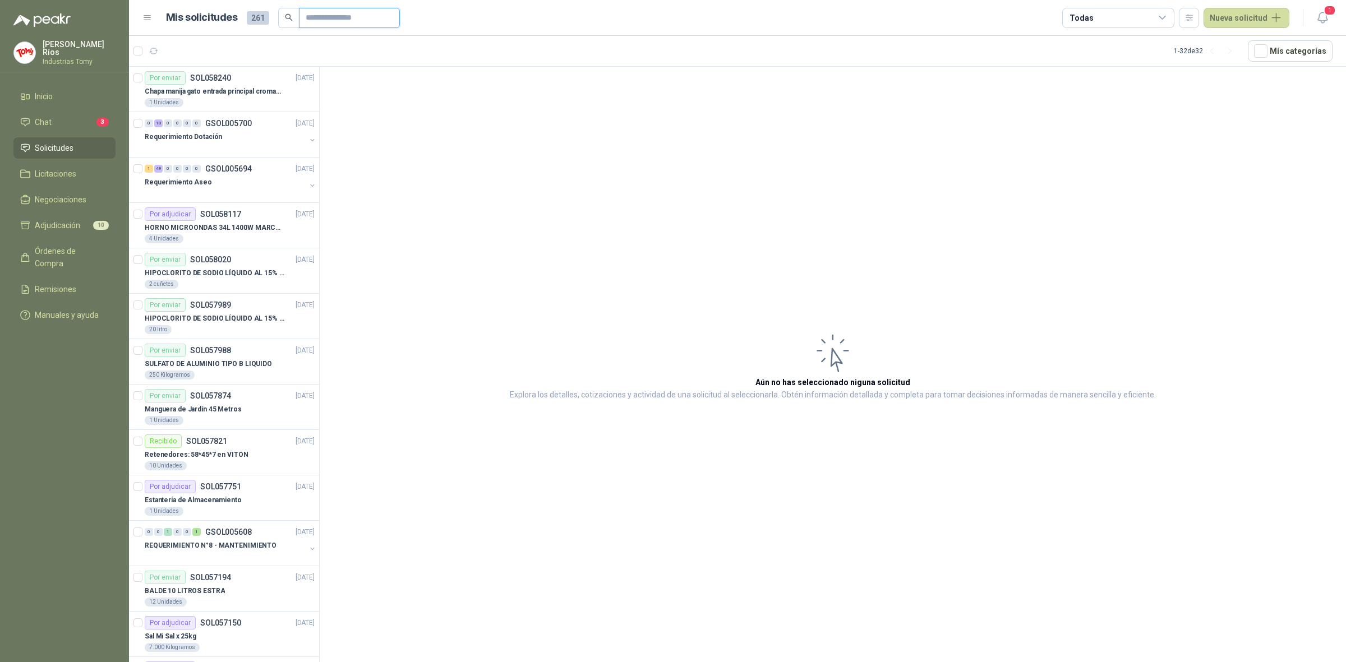
click at [371, 17] on input "text" at bounding box center [345, 17] width 78 height 19
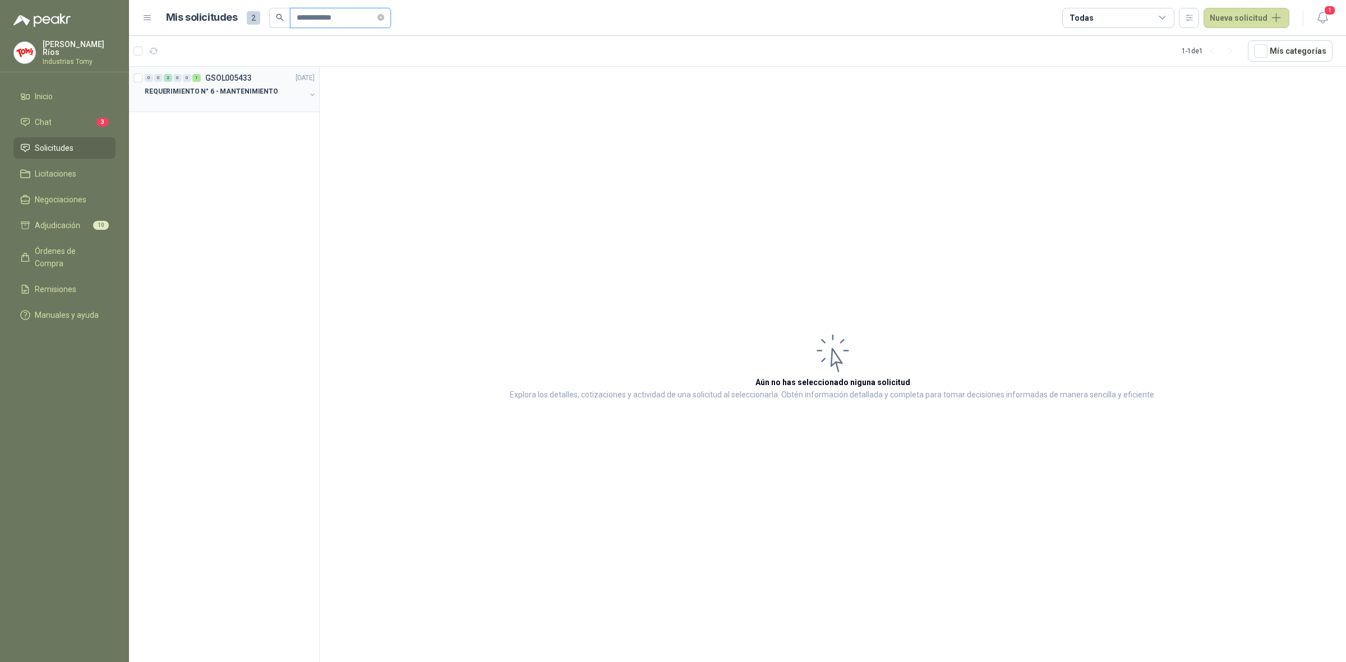
type input "**********"
click at [282, 97] on div "REQUERIMIENTO N° 6 - MANTENIMIENTO" at bounding box center [225, 91] width 161 height 13
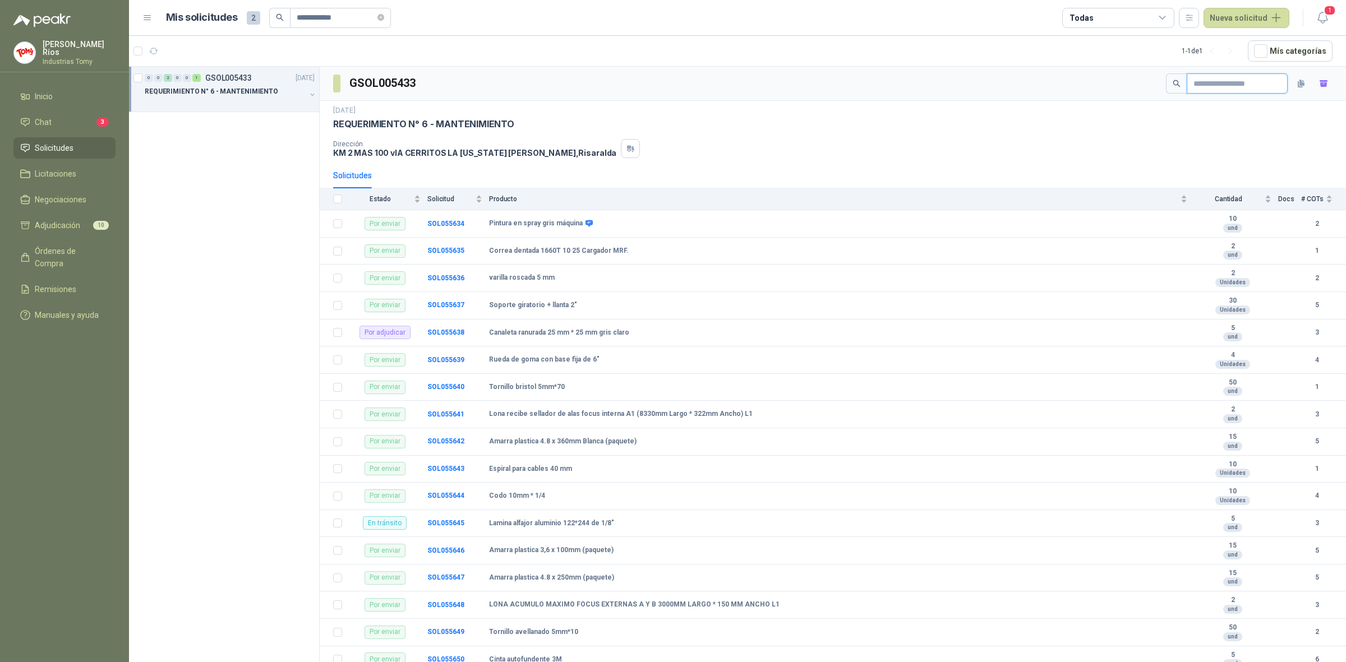
click at [1209, 76] on input "text" at bounding box center [1232, 83] width 78 height 19
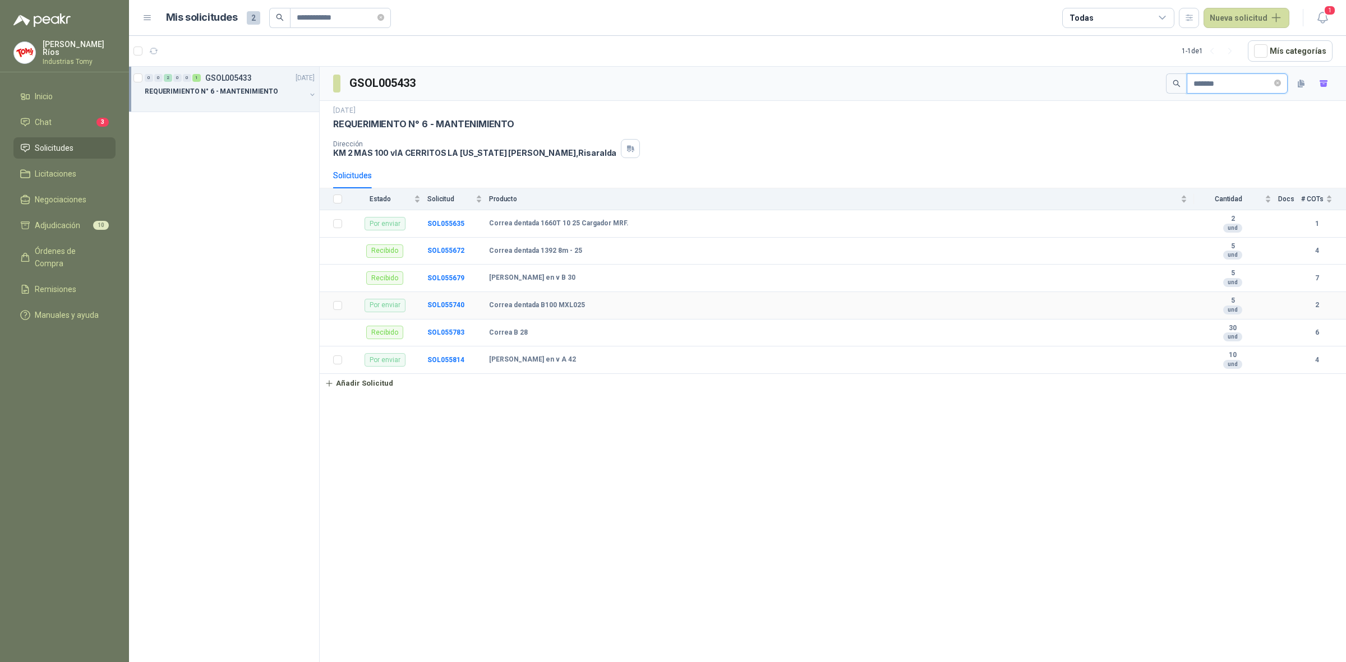
type input "******"
drag, startPoint x: 528, startPoint y: 312, endPoint x: 589, endPoint y: 309, distance: 61.7
click at [589, 309] on div "Correa dentada B100 MXL025" at bounding box center [838, 305] width 698 height 9
click at [457, 306] on b "SOL055740" at bounding box center [445, 305] width 37 height 8
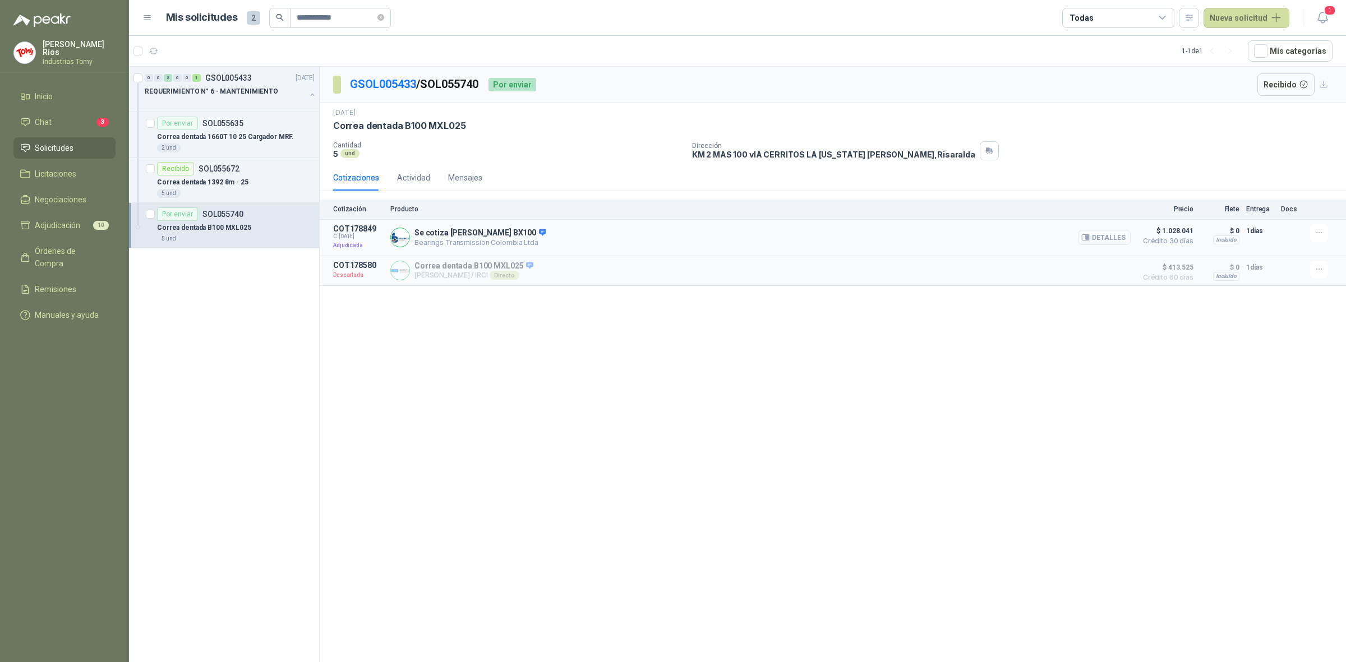
click at [1113, 237] on button "Detalles" at bounding box center [1104, 237] width 53 height 15
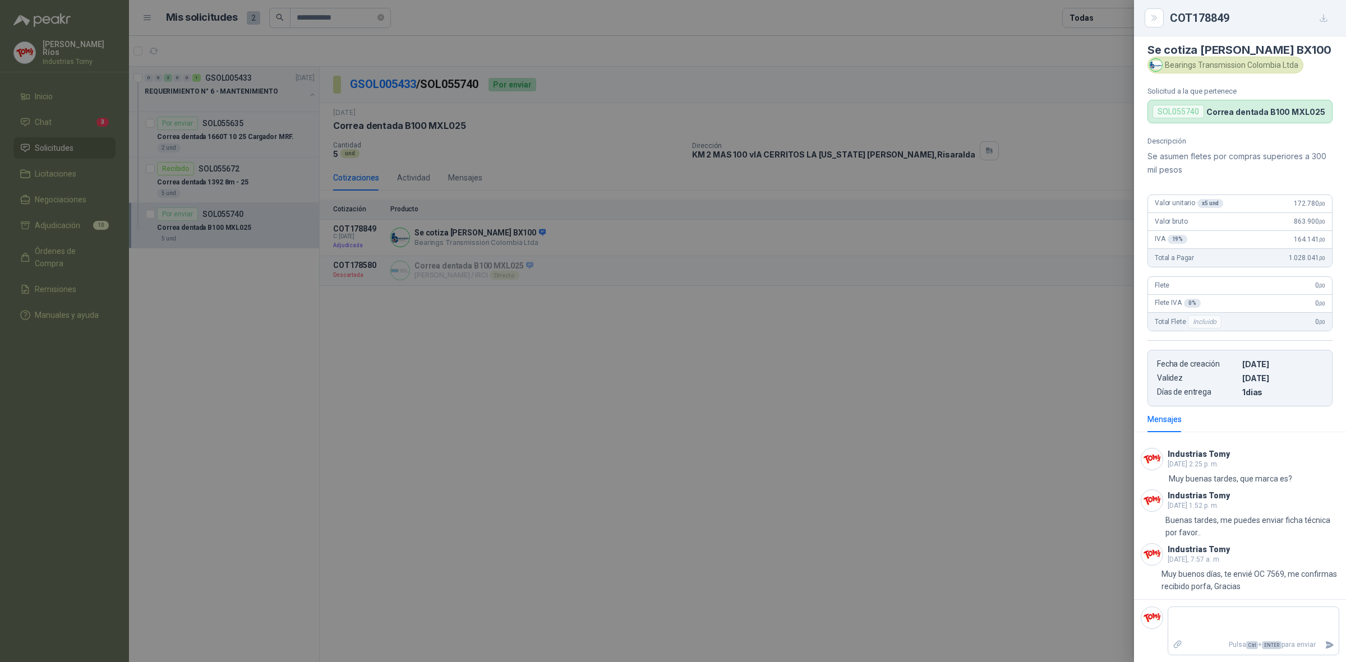
scroll to position [10, 0]
drag, startPoint x: 1272, startPoint y: 586, endPoint x: 1251, endPoint y: 586, distance: 20.2
click at [1252, 586] on p "Muy buenos días, te envié OC 7569, me confirmas recibido porfa, Gracias" at bounding box center [1250, 580] width 178 height 25
click at [1251, 586] on p "Muy buenos días, te envié OC 7569, me confirmas recibido porfa, Gracias" at bounding box center [1250, 580] width 178 height 25
drag, startPoint x: 210, startPoint y: 293, endPoint x: 189, endPoint y: 288, distance: 21.3
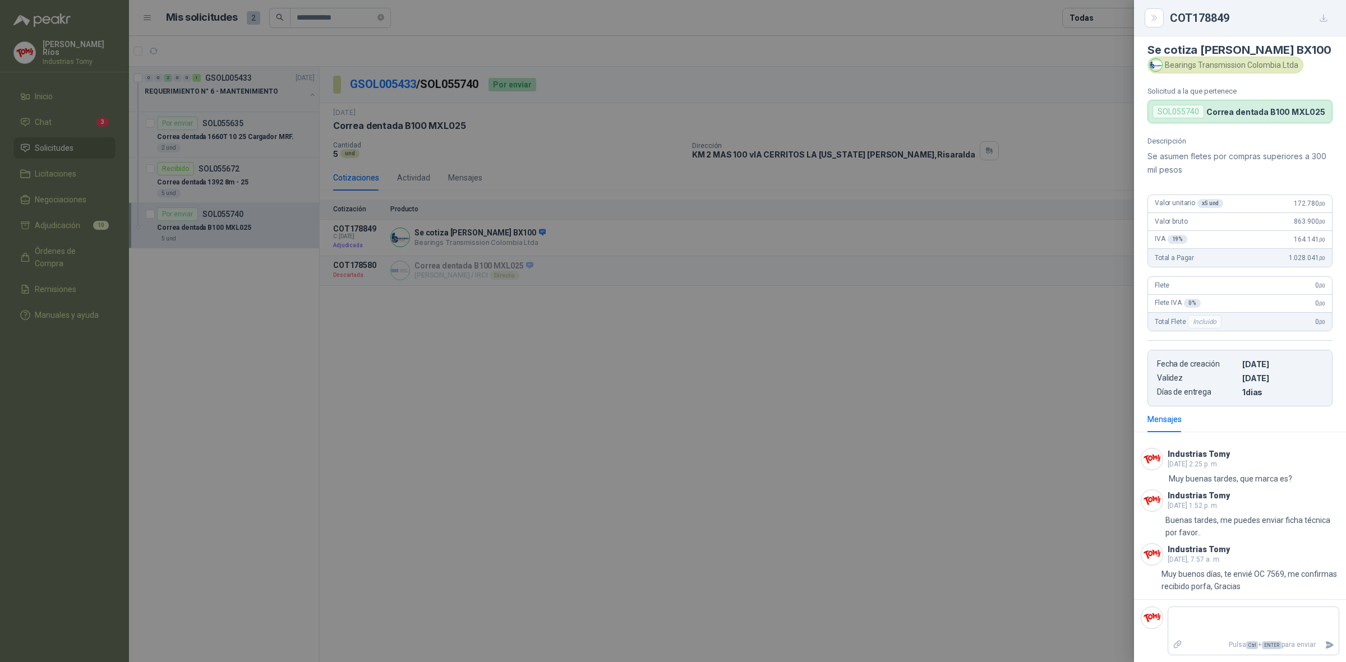
click at [207, 292] on div at bounding box center [673, 331] width 1346 height 662
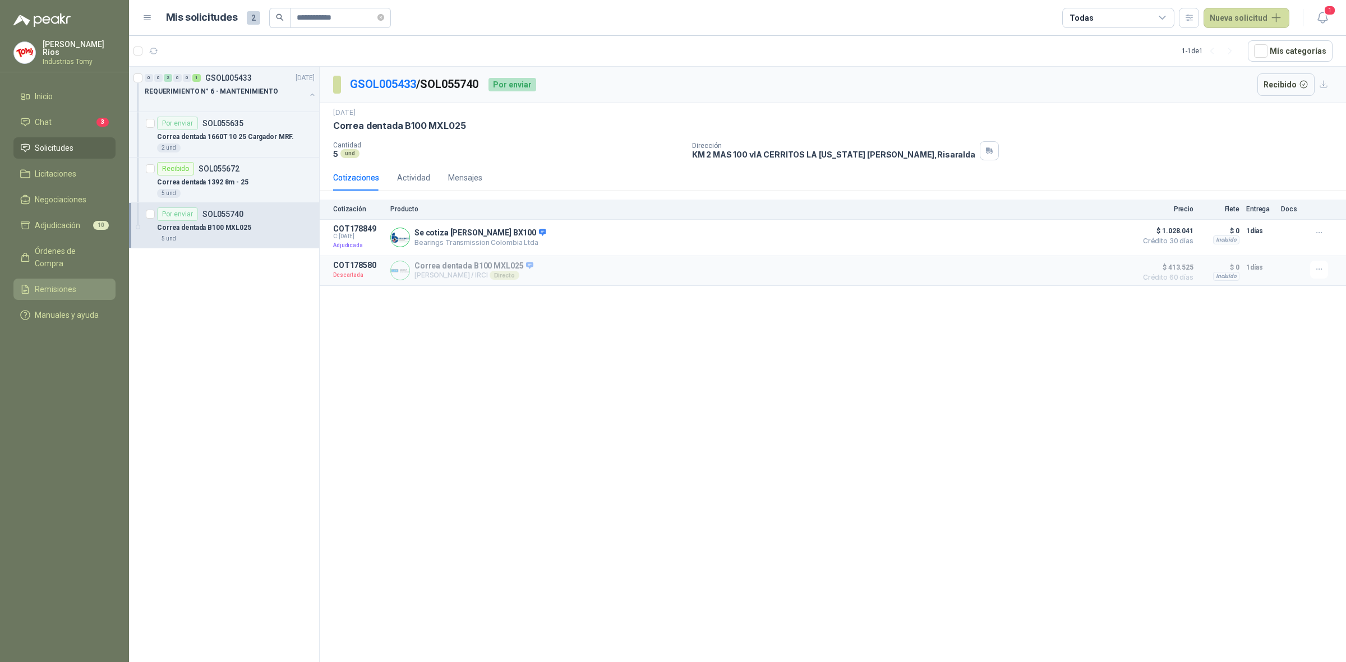
click at [87, 283] on li "Remisiones" at bounding box center [64, 289] width 89 height 12
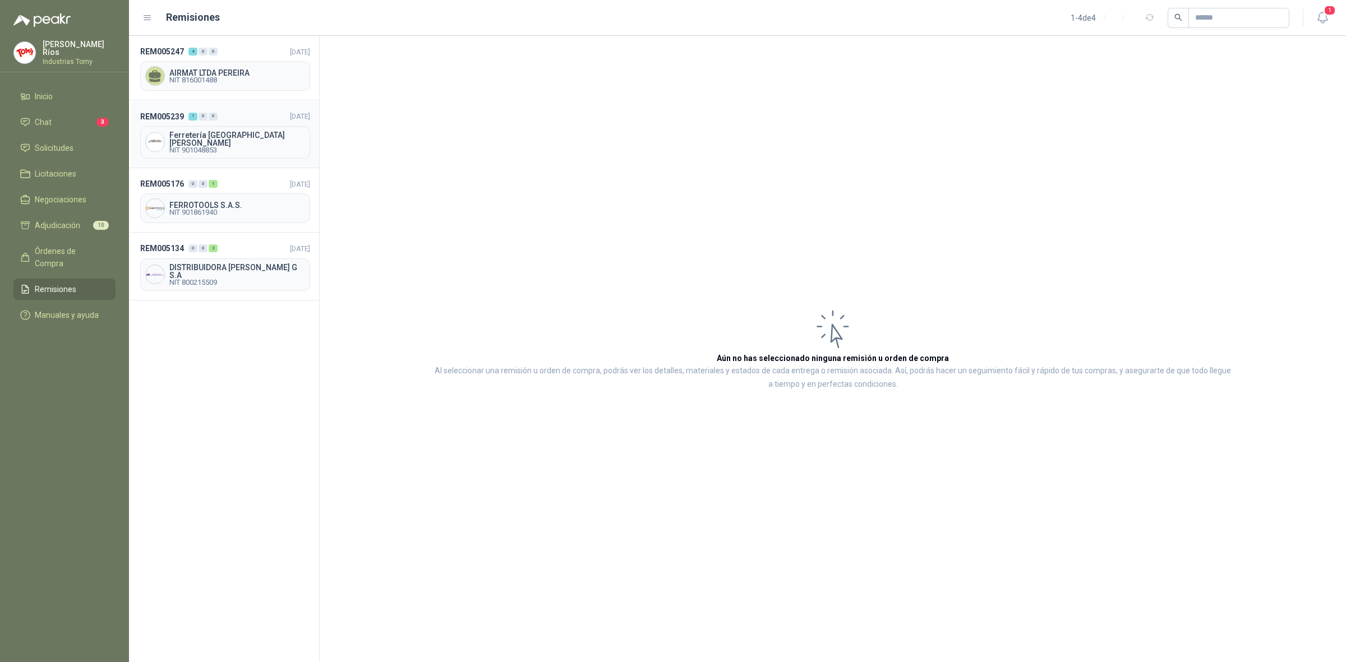
click at [224, 140] on span "Ferretería [GEOGRAPHIC_DATA][PERSON_NAME]" at bounding box center [237, 139] width 136 height 16
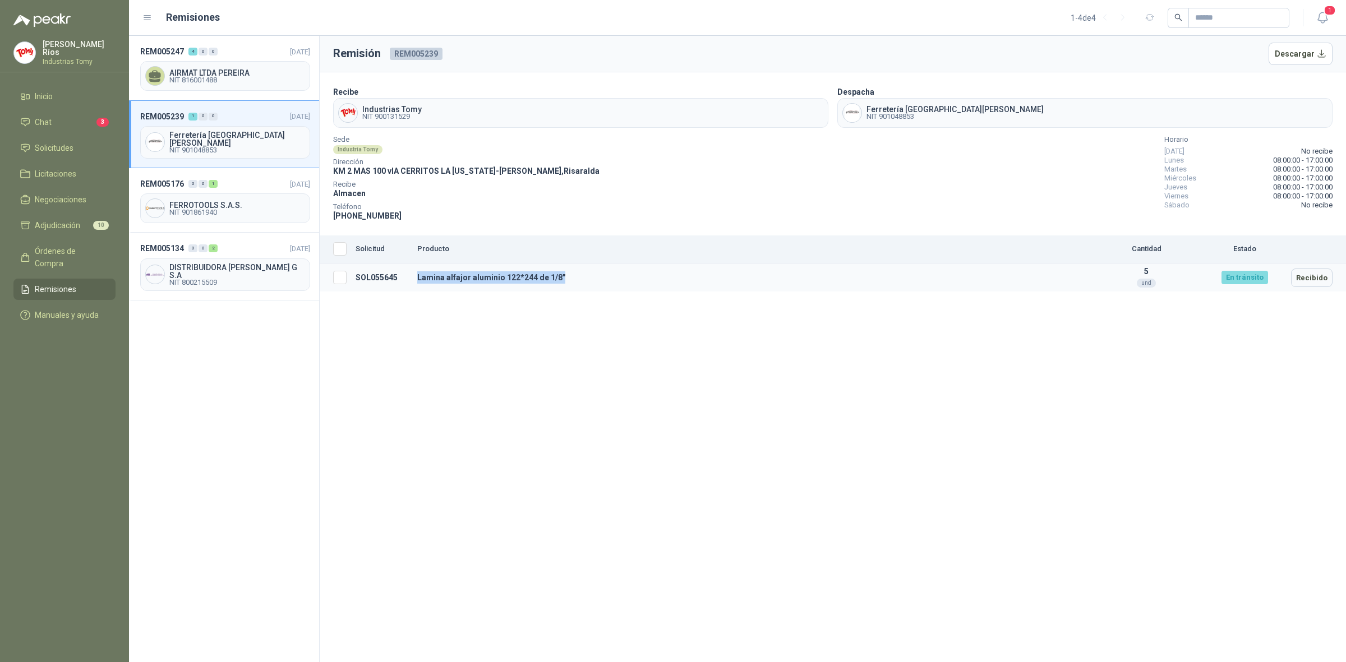
drag, startPoint x: 410, startPoint y: 278, endPoint x: 646, endPoint y: 288, distance: 235.7
click at [634, 281] on tr "SOL055645 Lamina alfajor aluminio 122*244 de 1/8" 5 und En tránsito Recibido" at bounding box center [833, 278] width 1026 height 29
drag, startPoint x: 941, startPoint y: 413, endPoint x: 1083, endPoint y: 414, distance: 142.4
click at [944, 414] on div "Remisión REM005239 Descargar Recibe Industrias Tomy NIT 900131529 Despacha Ferr…" at bounding box center [833, 349] width 1026 height 626
drag, startPoint x: 1264, startPoint y: 275, endPoint x: 1212, endPoint y: 284, distance: 53.0
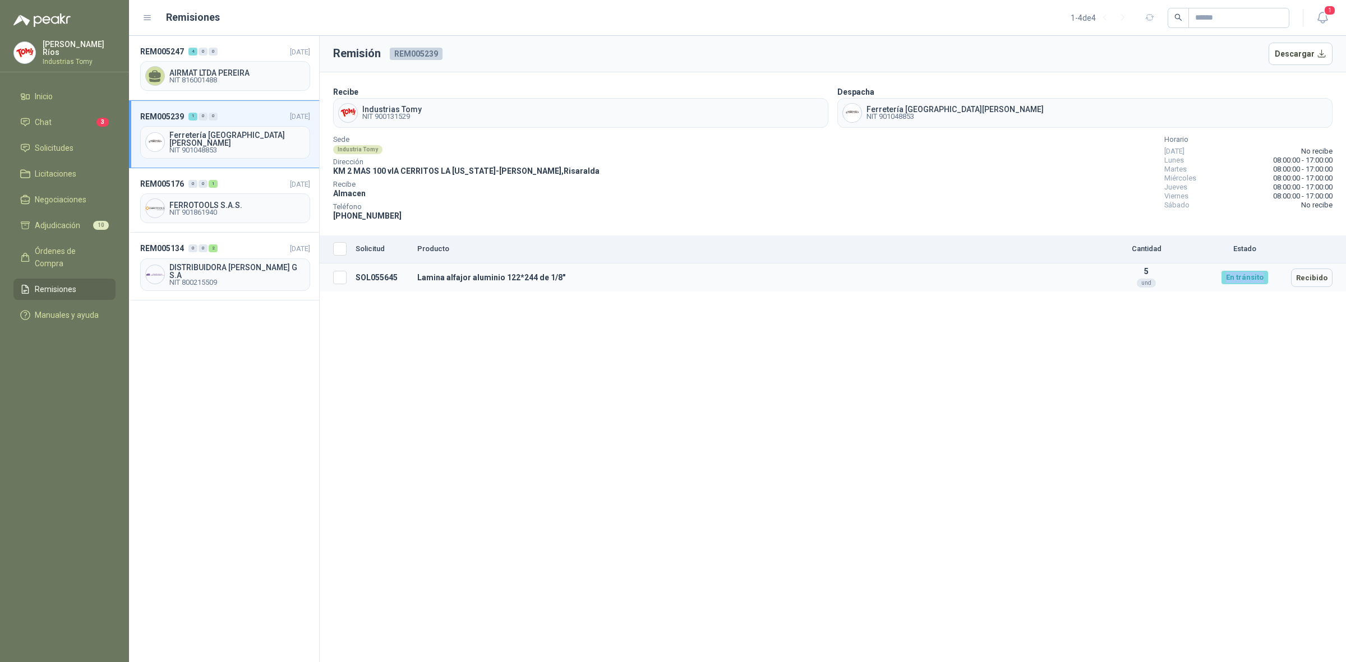
click at [1212, 284] on td "En tránsito" at bounding box center [1244, 278] width 84 height 29
click at [1158, 368] on div "Remisión REM005239 Descargar Recibe Industrias Tomy NIT 900131529 Despacha Ferr…" at bounding box center [833, 349] width 1026 height 626
click at [618, 480] on div "Remisión REM005239 Descargar Recibe Industrias Tomy NIT 900131529 Despacha Ferr…" at bounding box center [833, 349] width 1026 height 626
